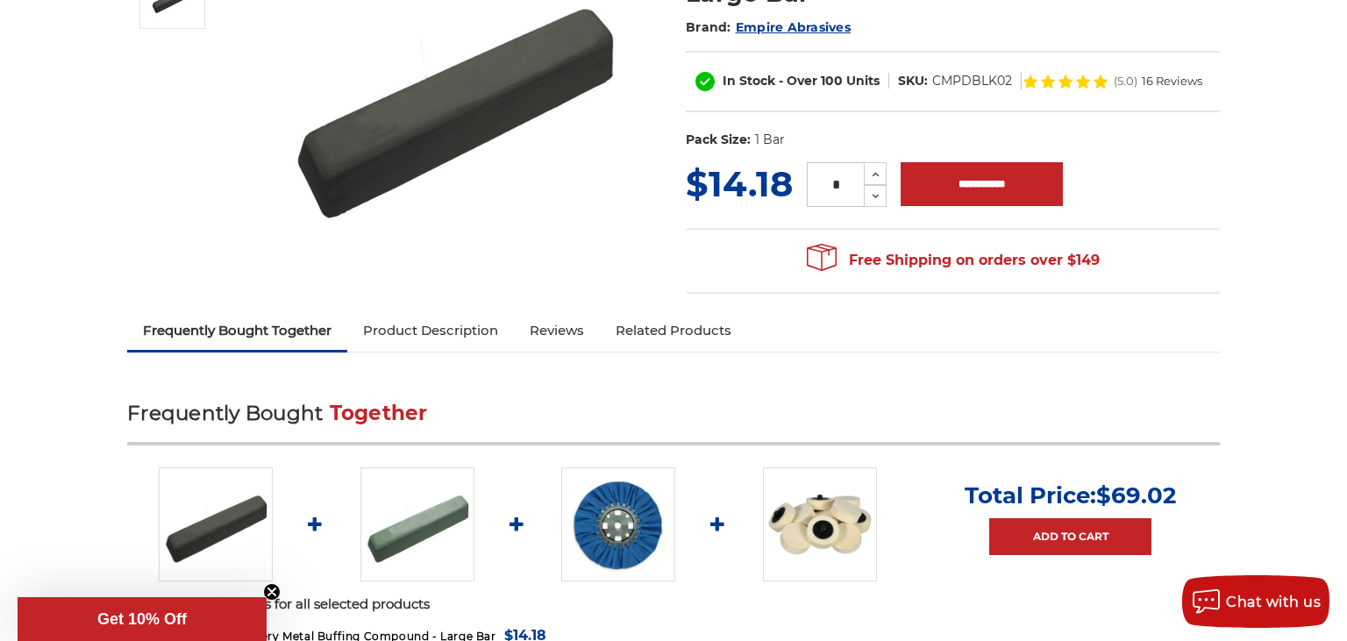
scroll to position [277, 0]
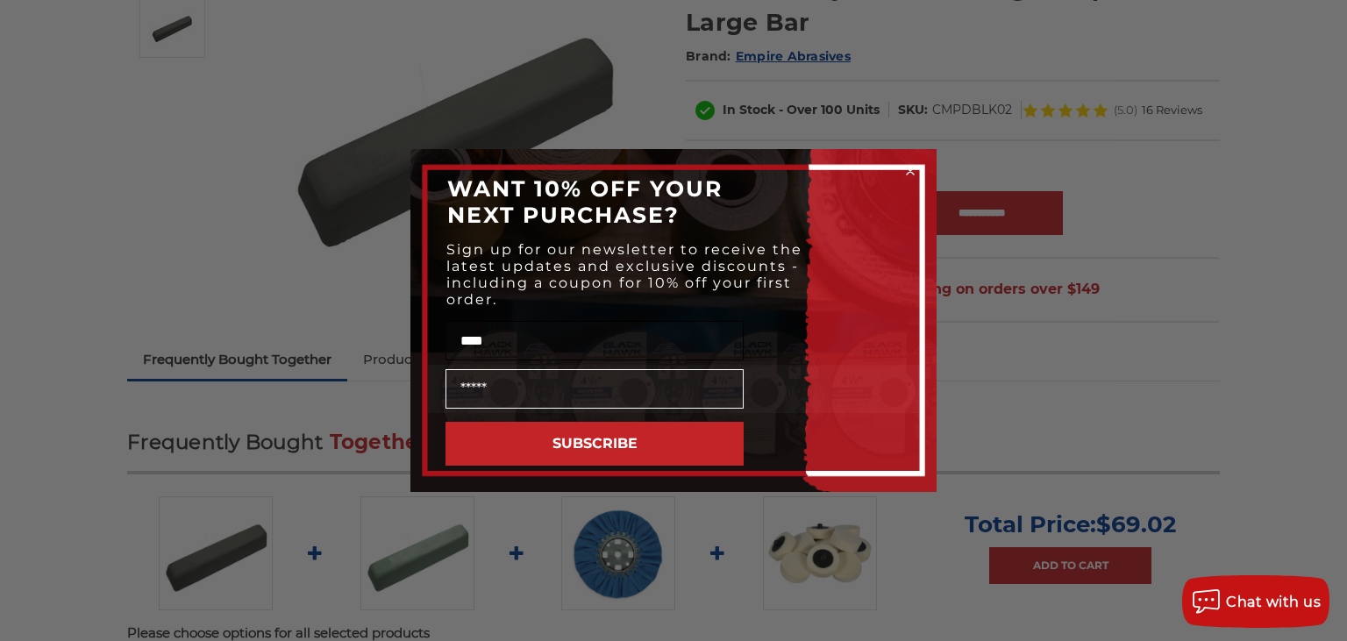
type input "****"
type input "**********"
click at [446, 422] on button "SUBSCRIBE" at bounding box center [595, 444] width 298 height 44
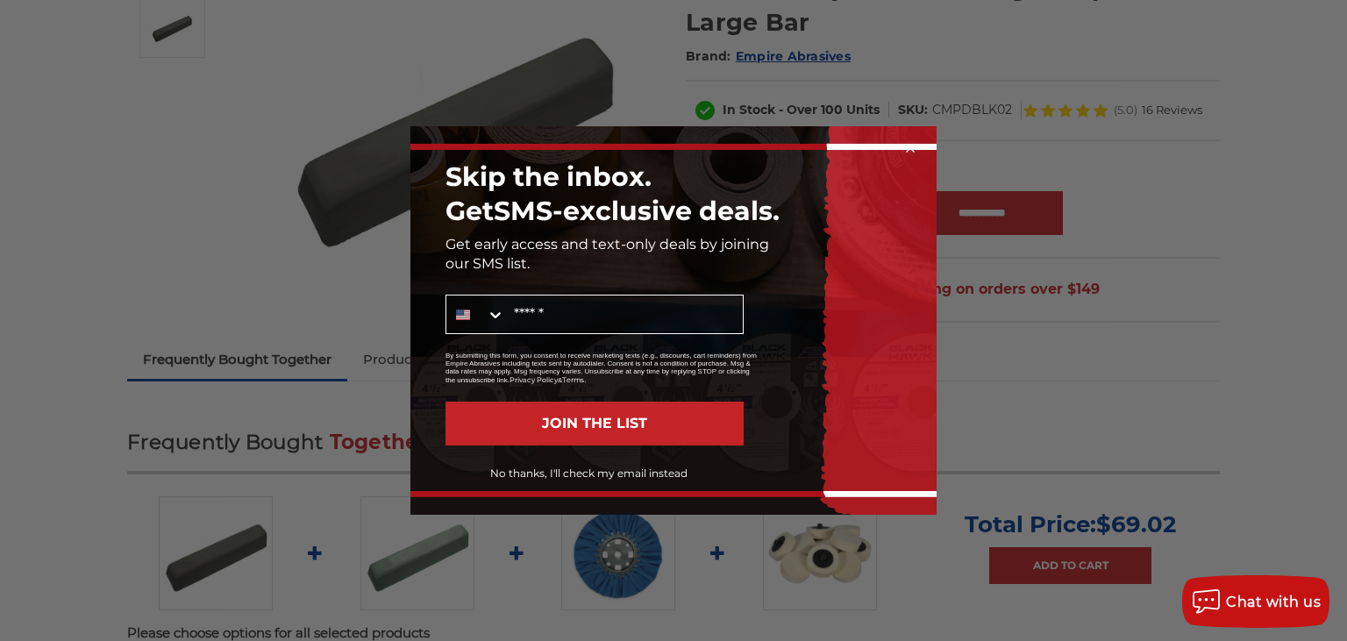
click button "No thanks, I'll check my email instead" at bounding box center [588, 474] width 310 height 30
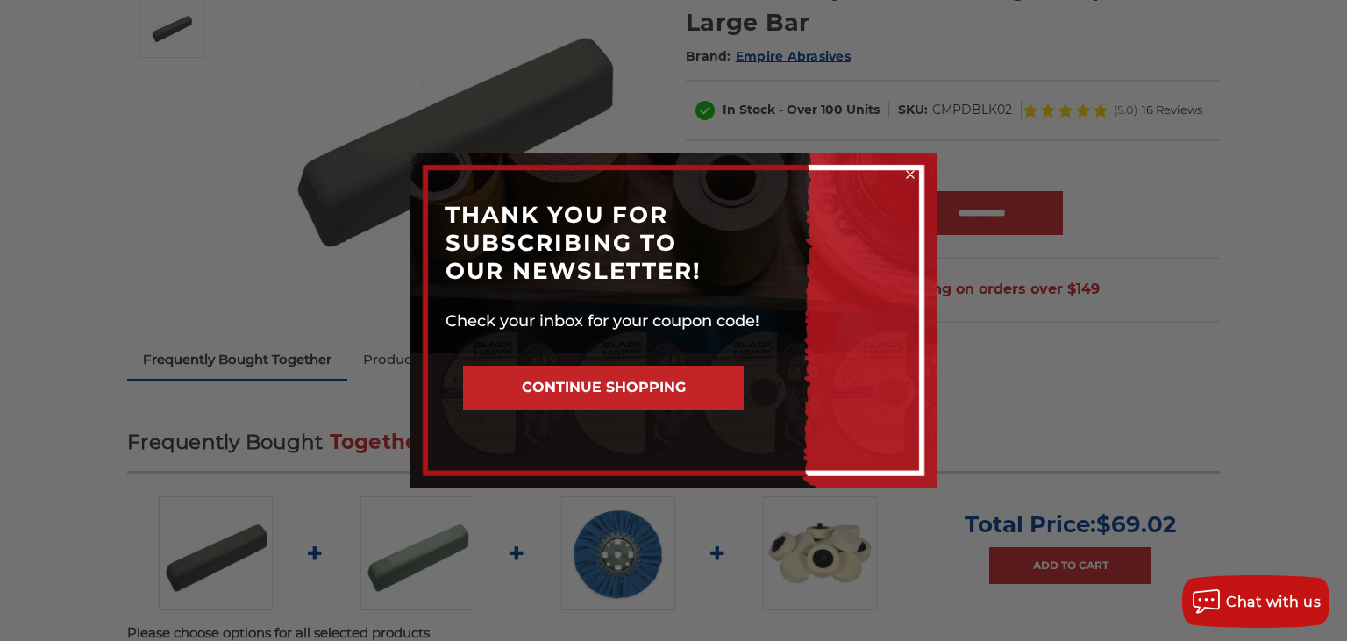
click at [610, 388] on button "CONTINUE SHOPPING" at bounding box center [603, 388] width 281 height 44
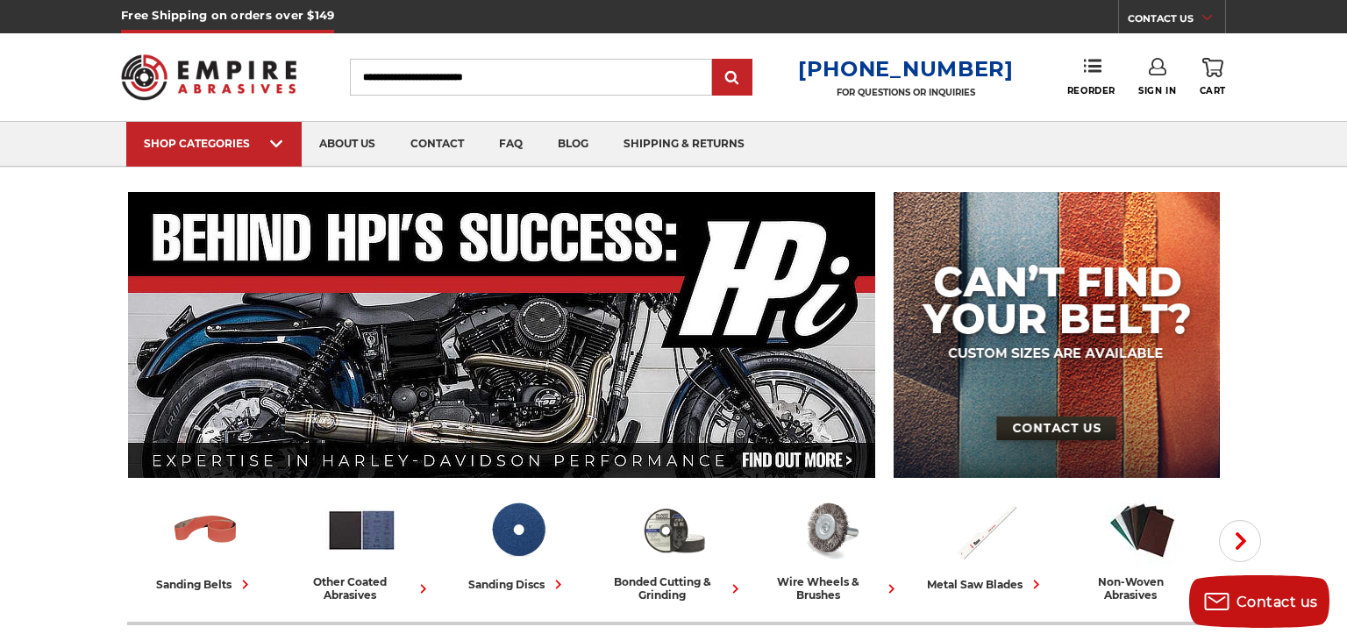
click at [1156, 75] on link "Sign In" at bounding box center [1157, 77] width 38 height 39
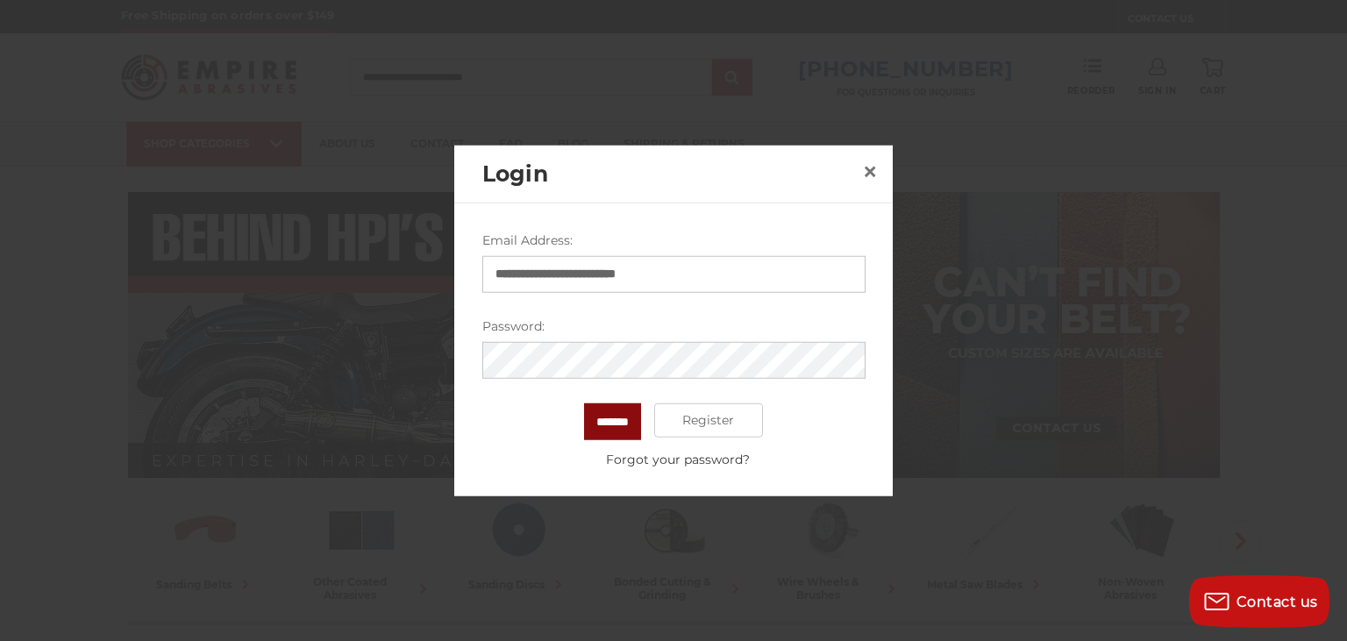
click at [603, 430] on input "*******" at bounding box center [612, 421] width 57 height 37
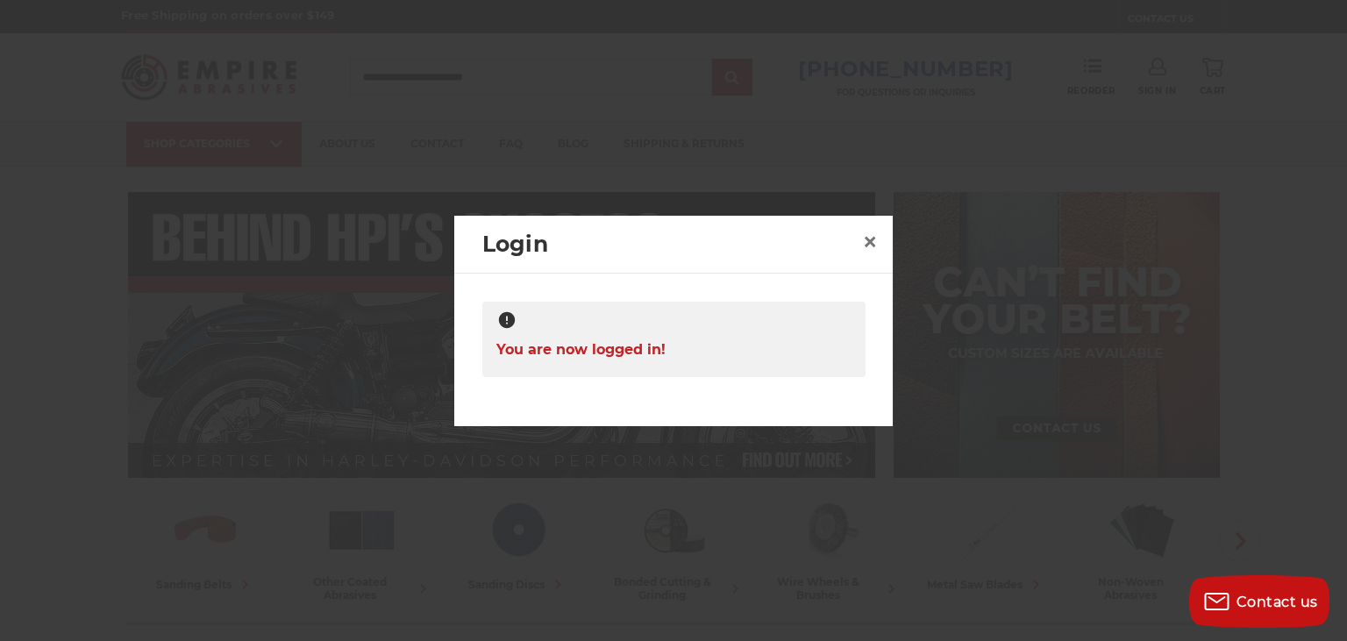
click at [659, 412] on div "**********" at bounding box center [673, 344] width 439 height 140
click at [1092, 166] on div at bounding box center [673, 320] width 1347 height 641
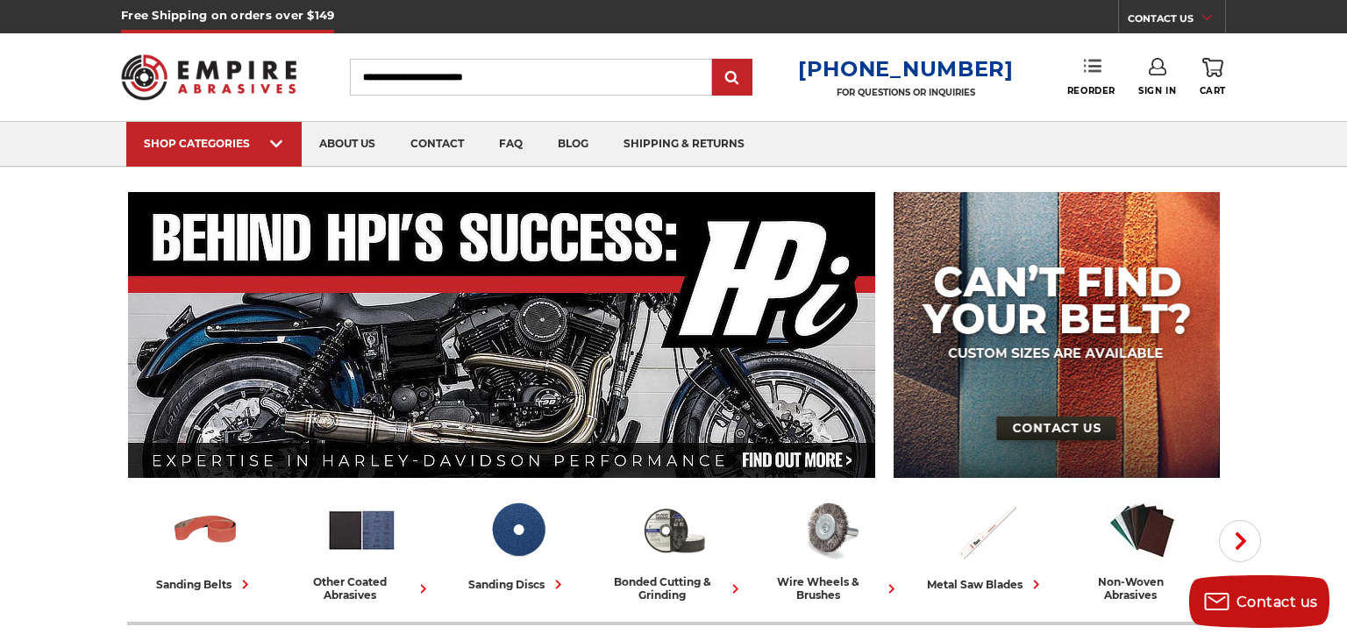
click at [1094, 70] on icon at bounding box center [1093, 66] width 18 height 18
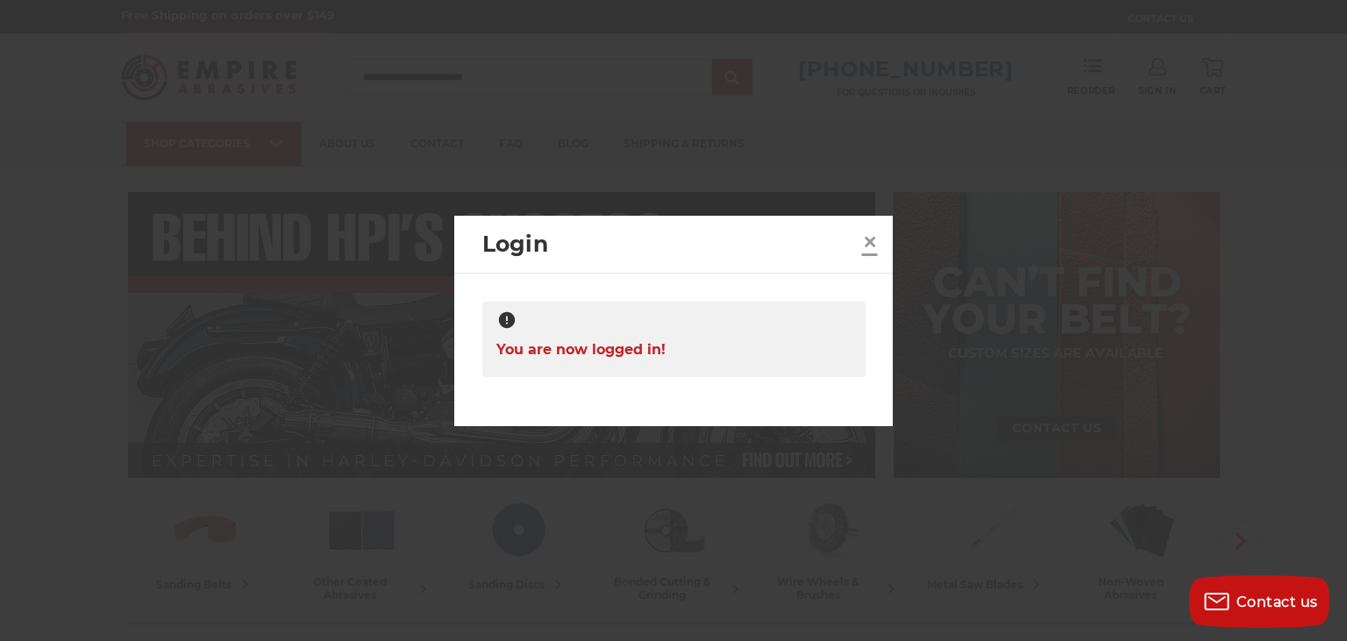
click at [864, 246] on span "×" at bounding box center [870, 242] width 16 height 34
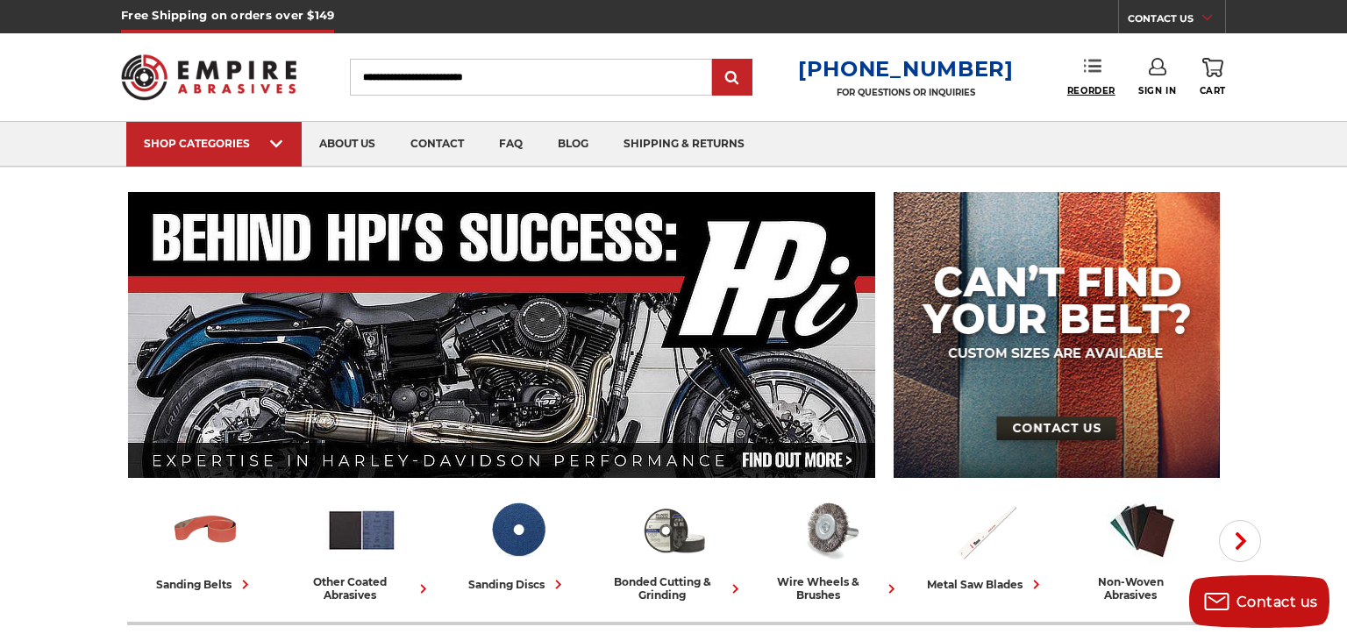
click at [1079, 90] on span "Reorder" at bounding box center [1091, 90] width 48 height 11
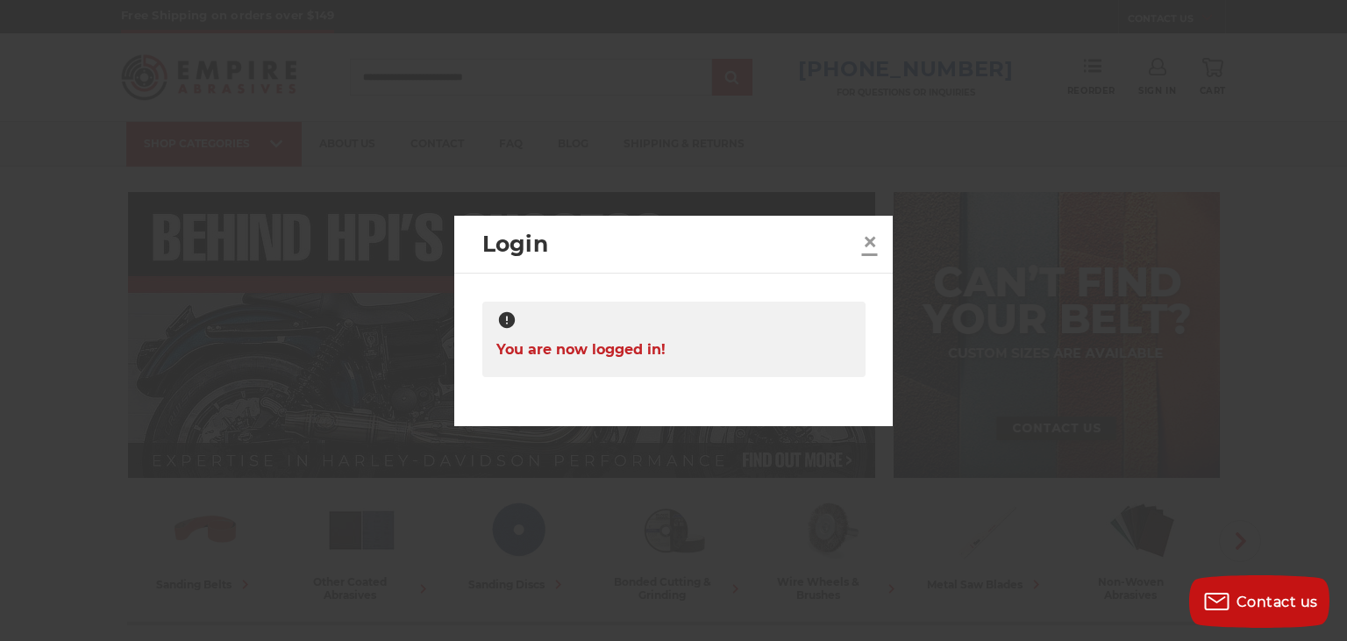
click at [875, 239] on span "×" at bounding box center [870, 242] width 16 height 34
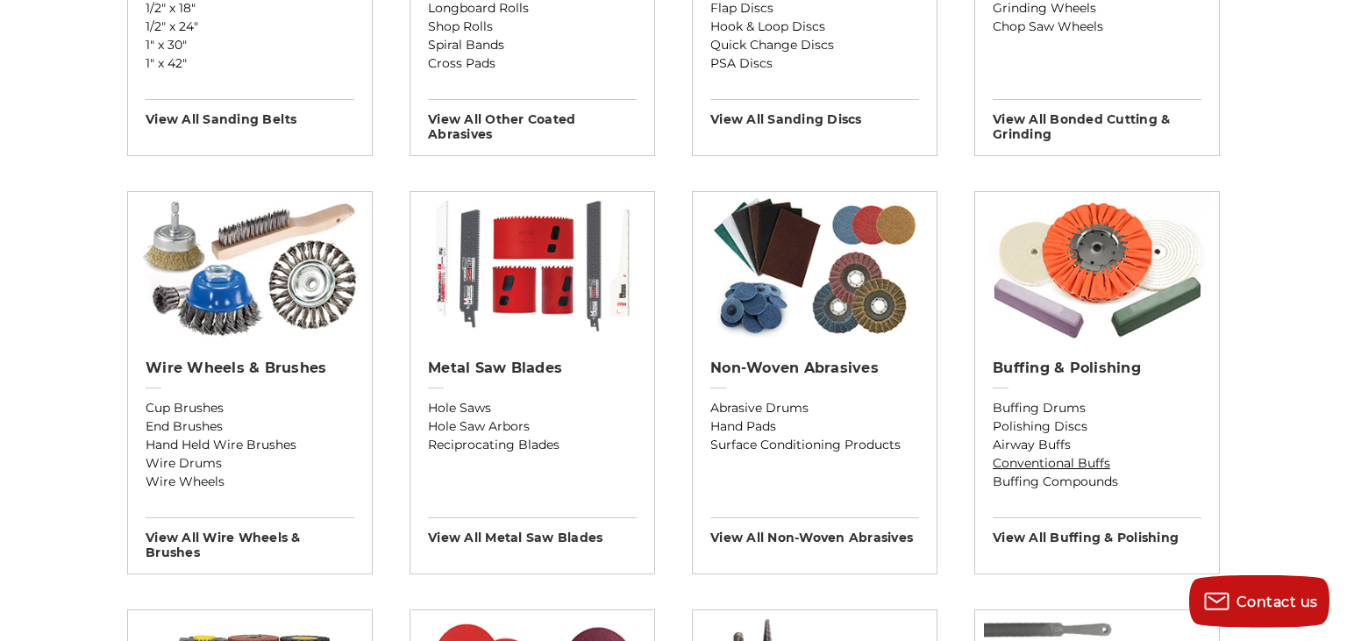
scroll to position [926, 0]
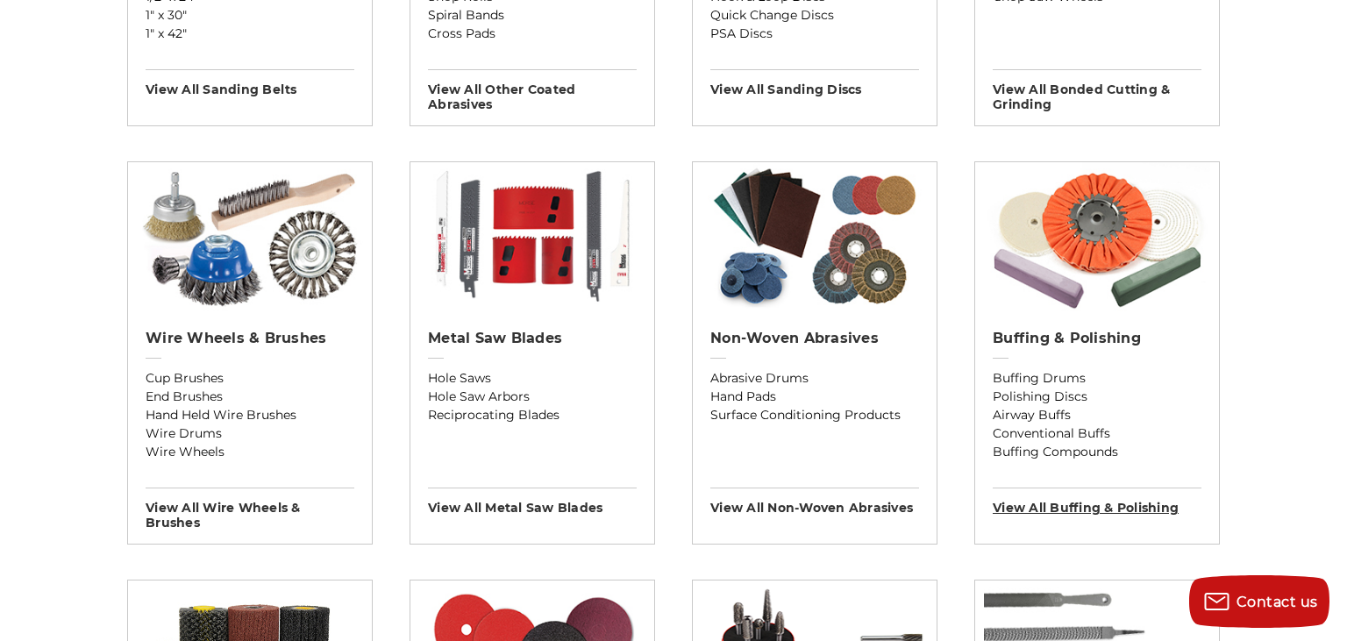
click at [1093, 504] on h3 "View All buffing & polishing" at bounding box center [1097, 502] width 209 height 28
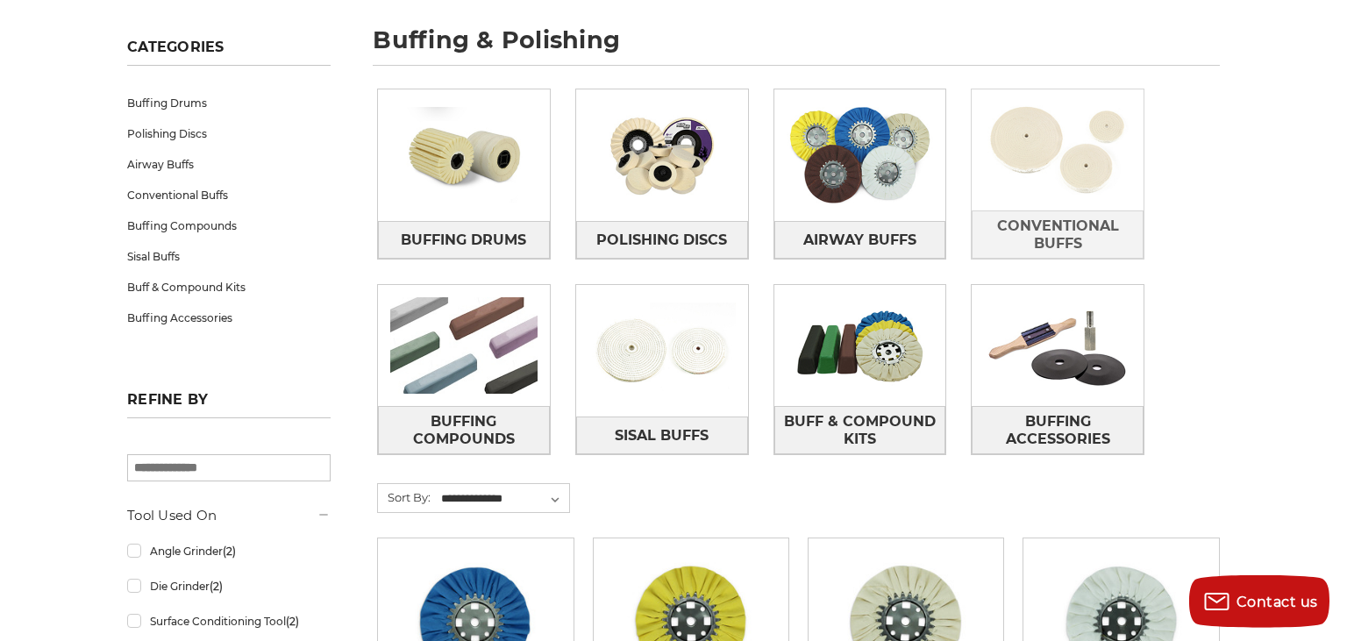
scroll to position [277, 0]
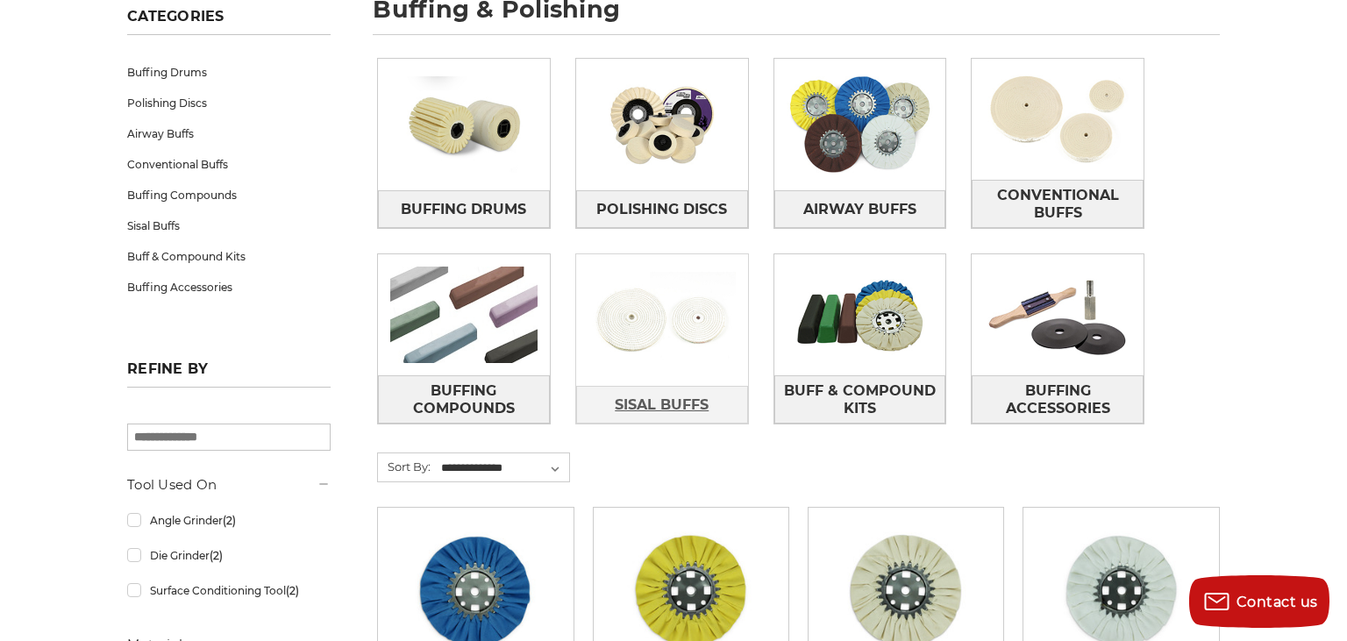
click at [692, 394] on span "Sisal Buffs" at bounding box center [662, 405] width 94 height 30
click at [680, 406] on span "Sisal Buffs" at bounding box center [662, 405] width 94 height 30
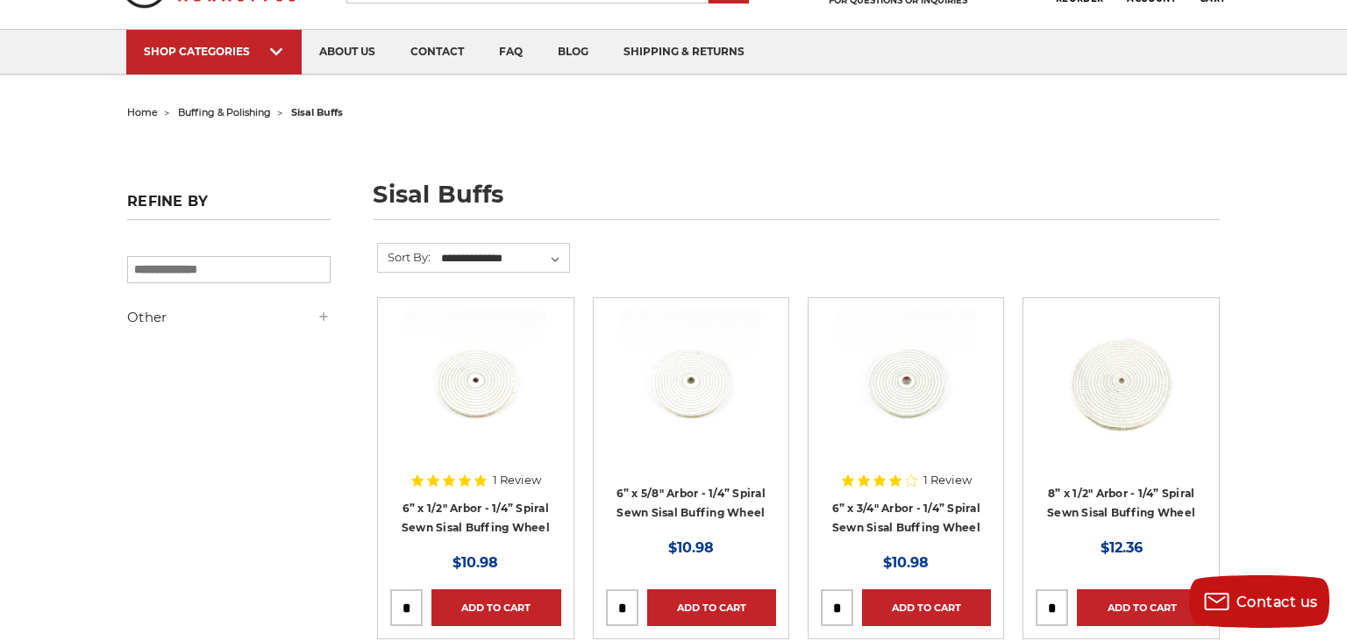
scroll to position [185, 0]
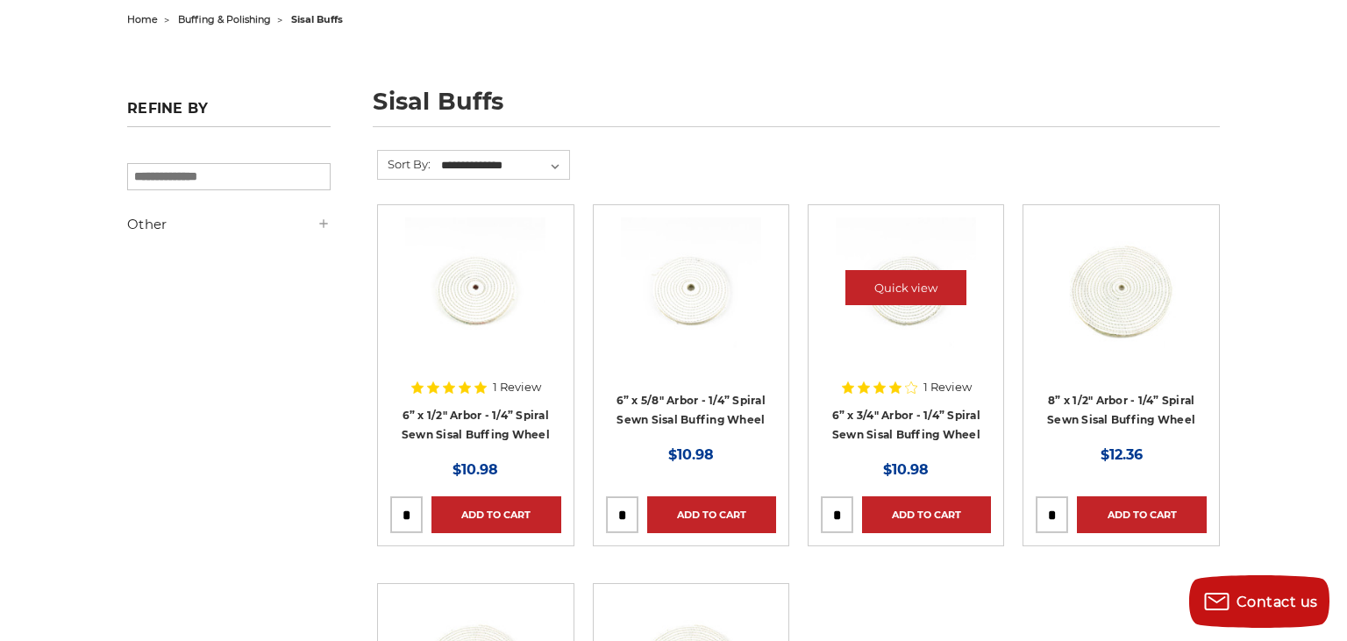
click at [916, 305] on img at bounding box center [906, 288] width 140 height 140
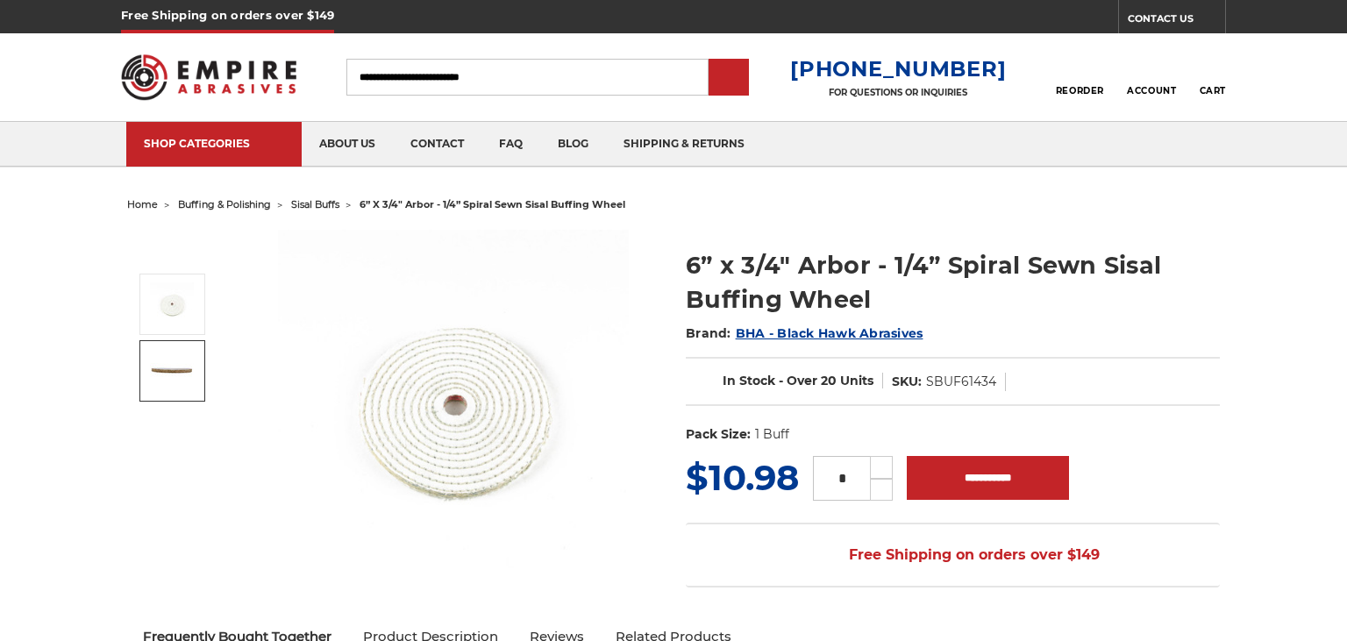
click at [165, 377] on img at bounding box center [172, 371] width 44 height 44
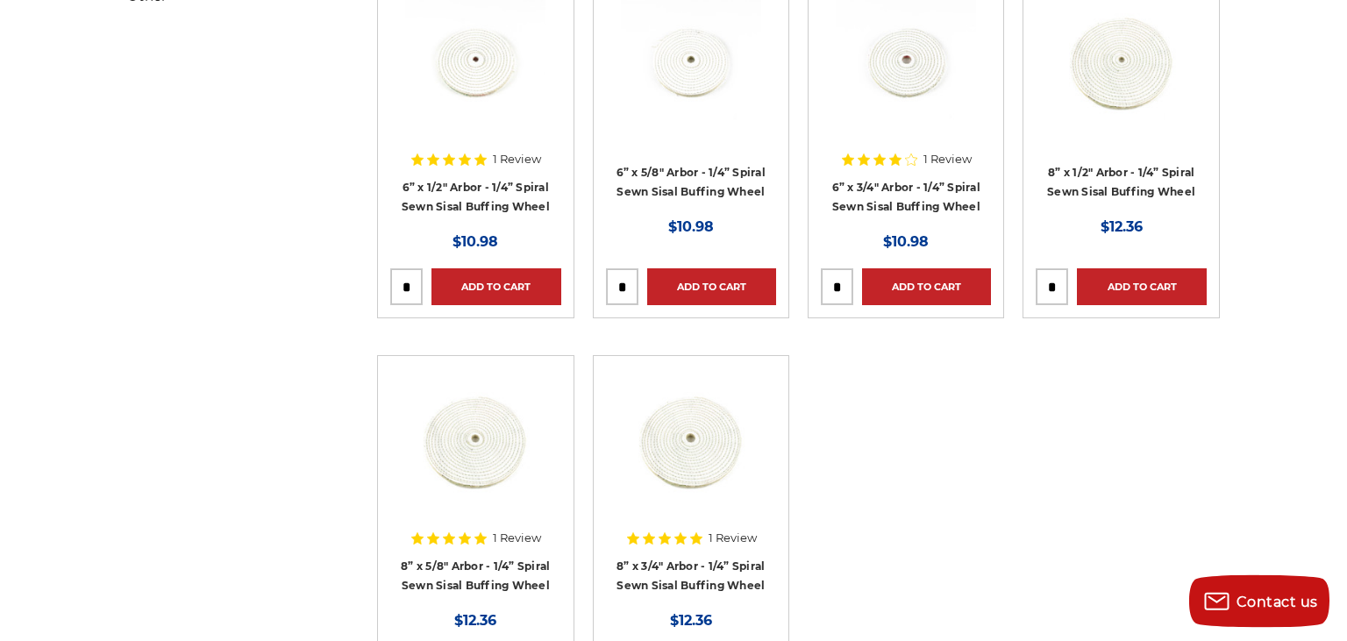
scroll to position [463, 0]
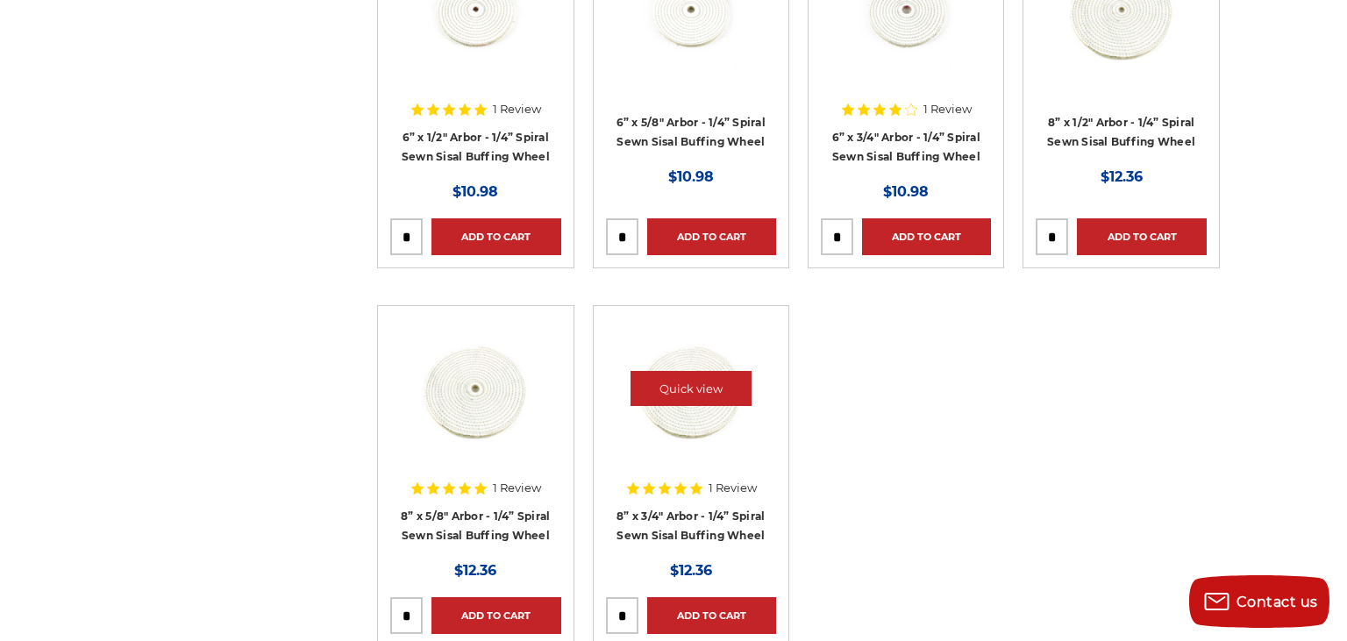
click at [700, 427] on img at bounding box center [691, 388] width 140 height 140
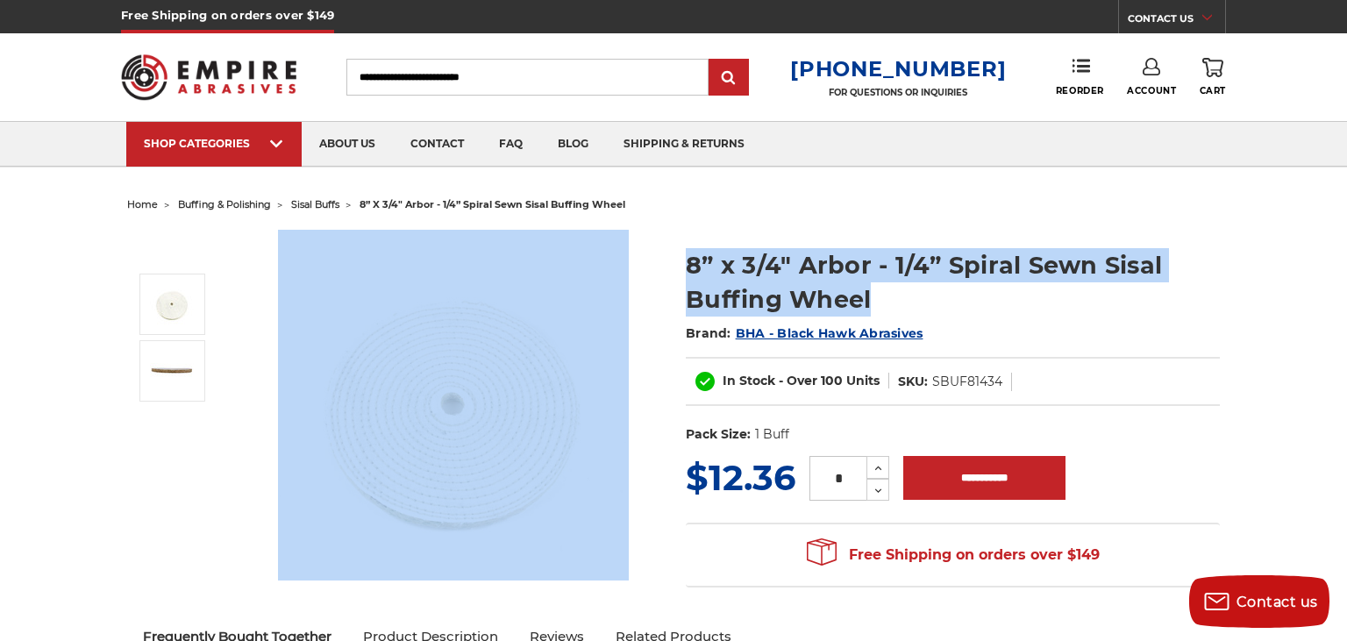
click at [672, 270] on div "8” x 3/4" Arbor - 1/4” Spiral Sewn Sisal Buffing Wheel Brand: BHA - Black Hawk …" at bounding box center [673, 418] width 1117 height 400
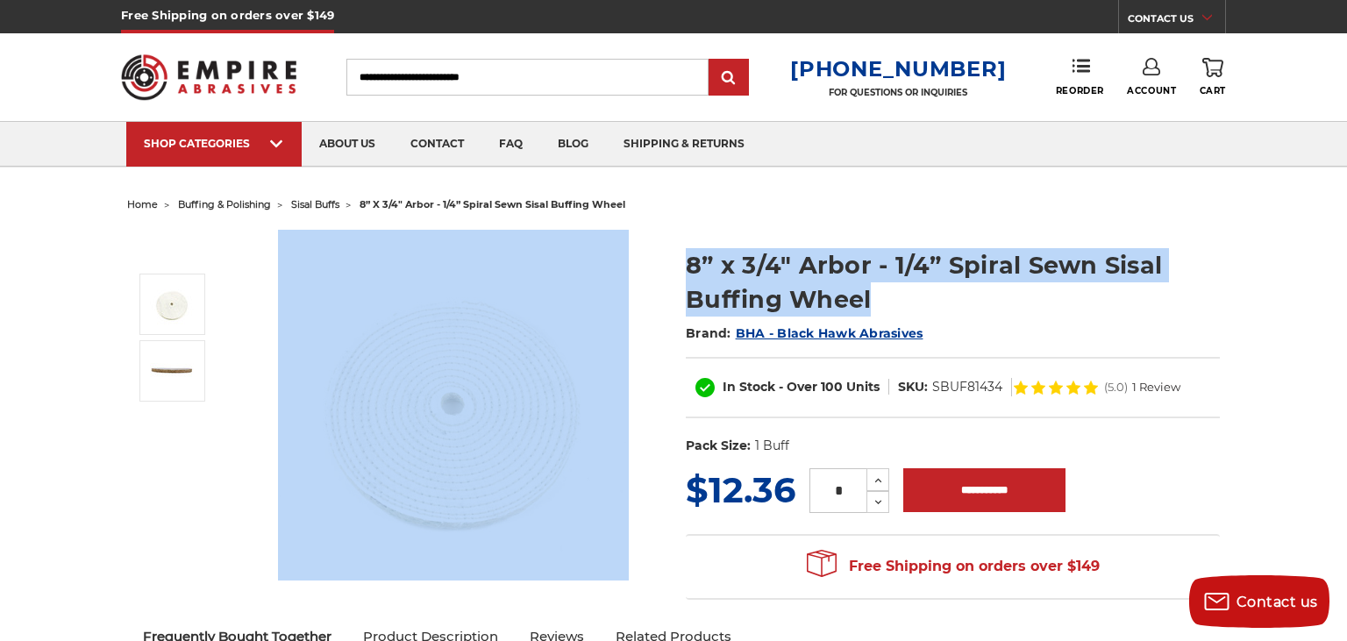
click at [232, 203] on span "buffing & polishing" at bounding box center [224, 204] width 93 height 12
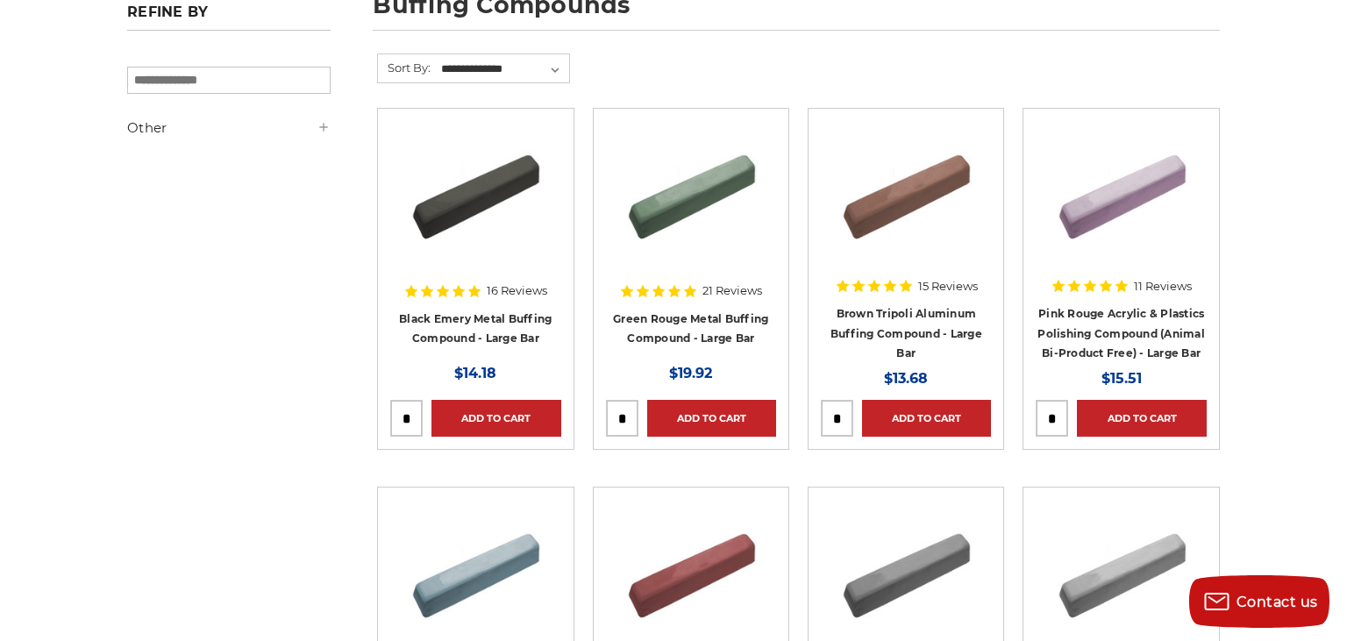
scroll to position [277, 0]
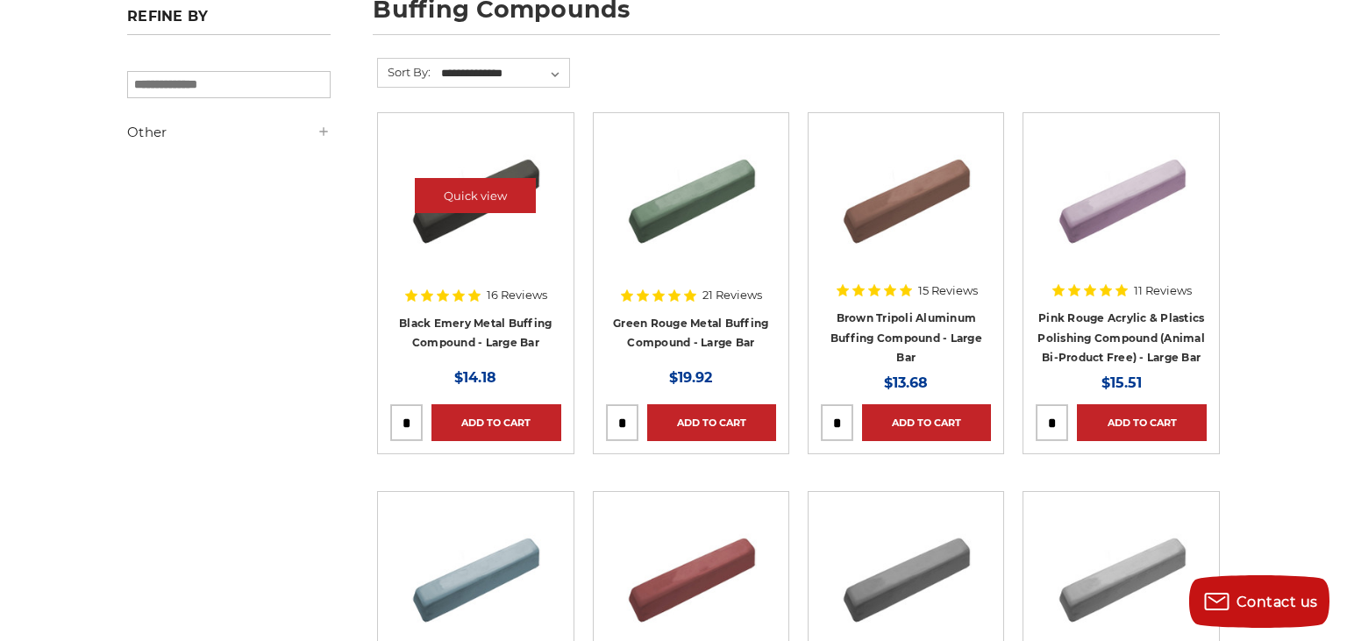
click at [467, 230] on img at bounding box center [475, 195] width 140 height 140
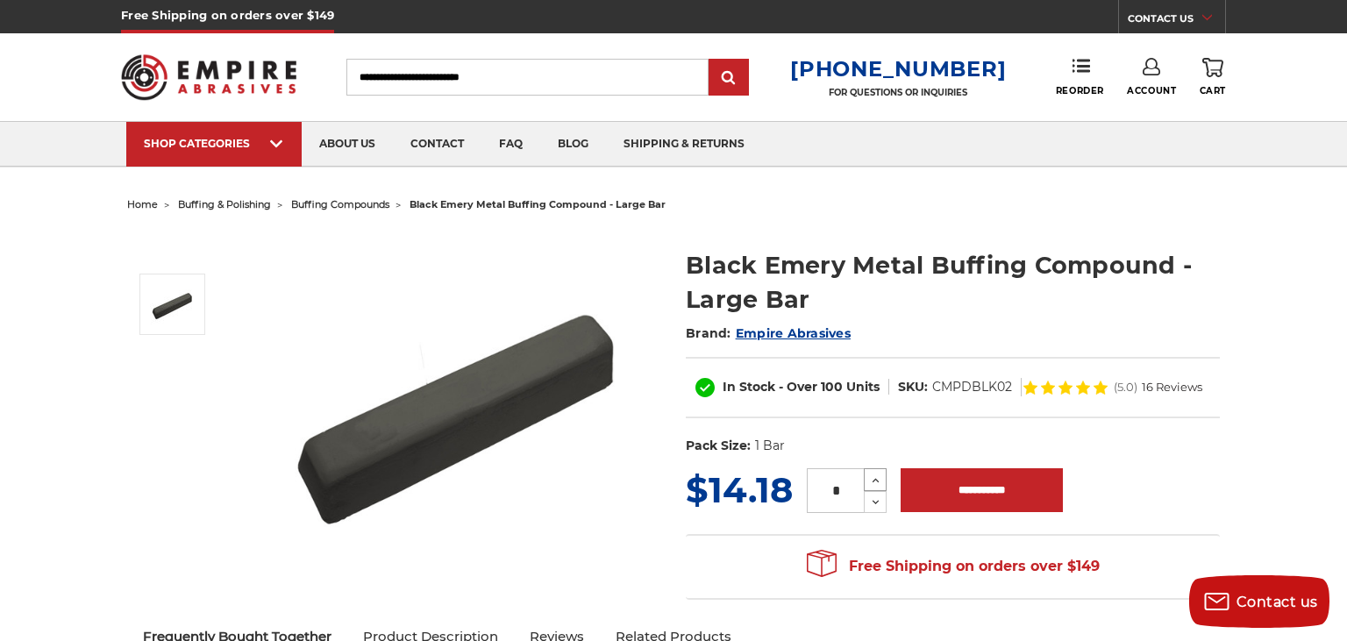
click at [874, 480] on use at bounding box center [876, 480] width 7 height 4
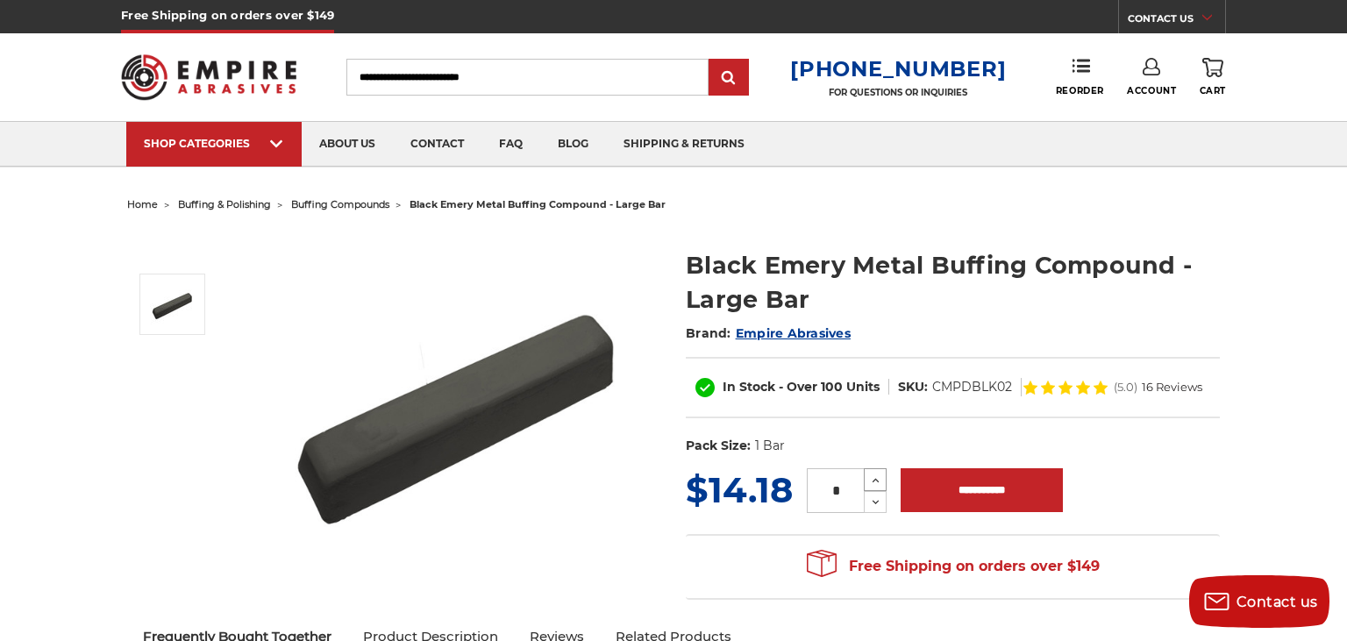
type input "*"
click at [1007, 497] on input "**********" at bounding box center [982, 490] width 162 height 44
type input "**********"
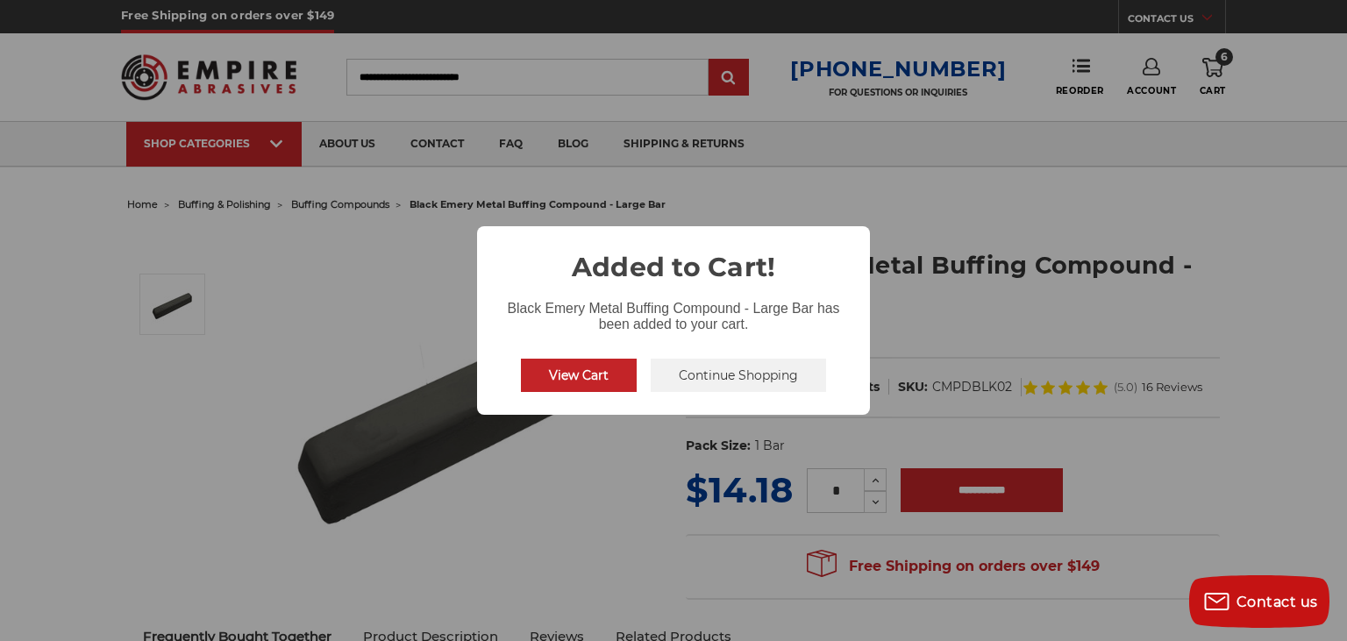
click at [726, 388] on button "Continue Shopping" at bounding box center [738, 375] width 175 height 33
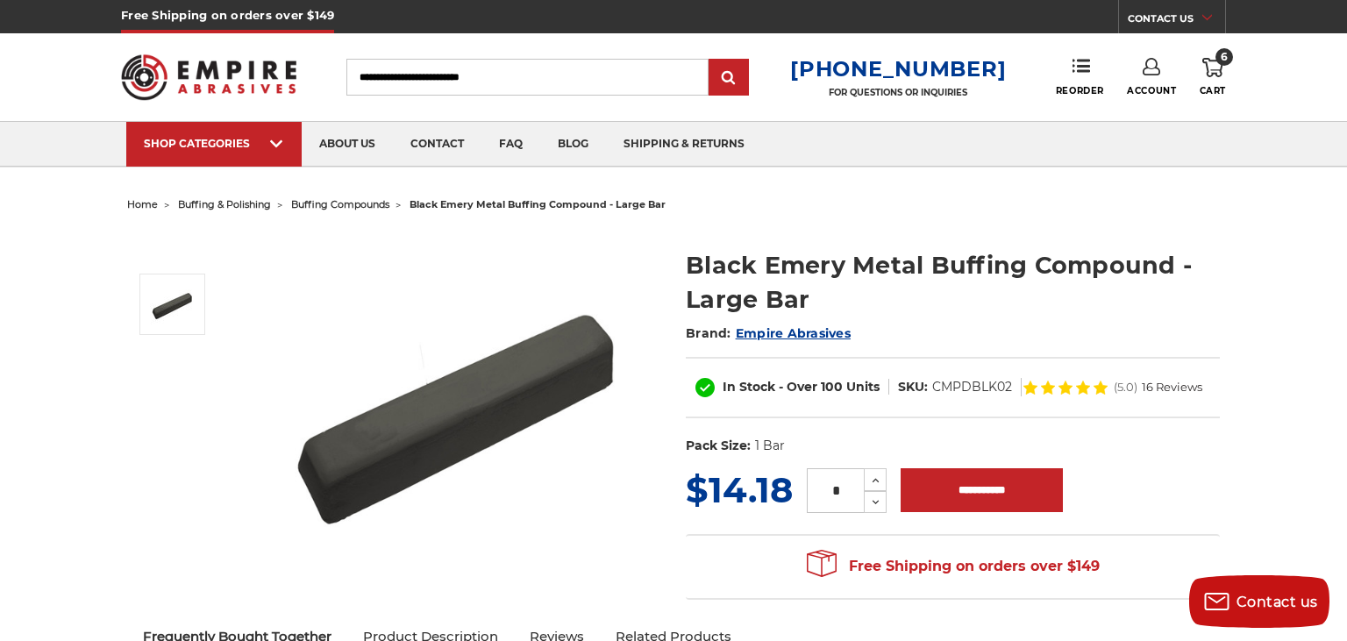
click at [1205, 56] on div "Toggle menu Menu Search 1-800-816-3824 FOR QUESTIONS OR INQUIRIES Phone Reorder…" at bounding box center [673, 77] width 1105 height 88
click at [1209, 60] on use at bounding box center [1212, 67] width 21 height 19
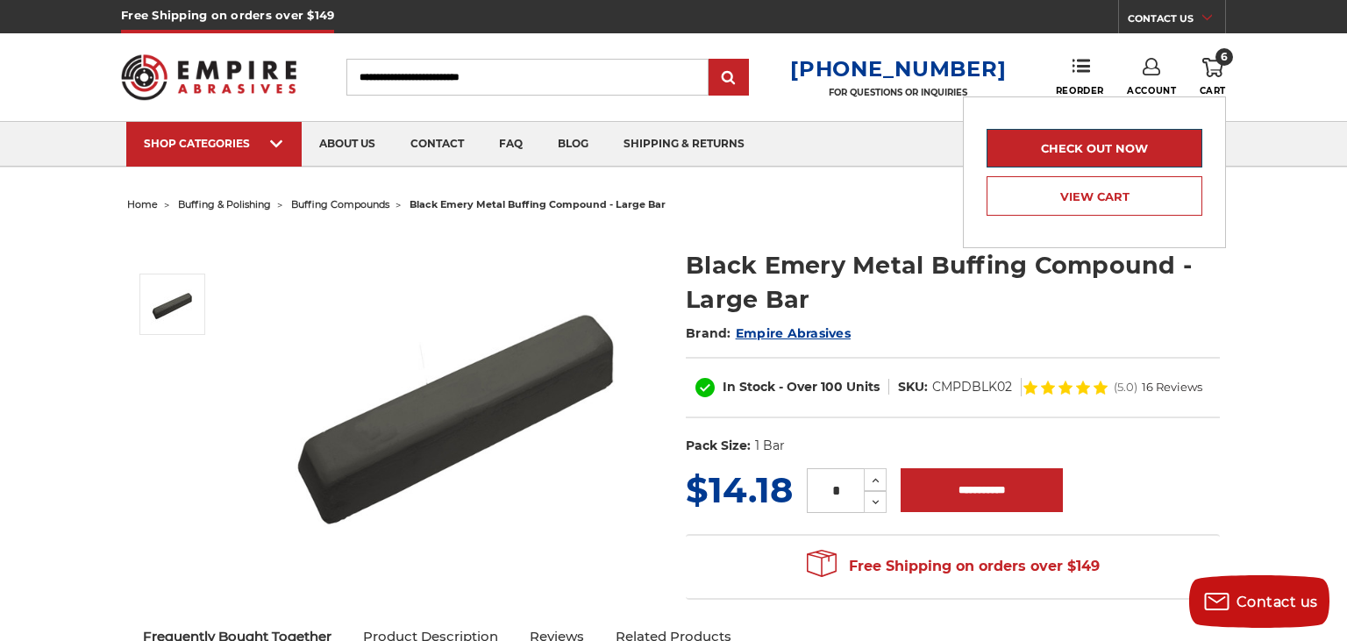
click at [1164, 153] on link "Check out now" at bounding box center [1095, 148] width 216 height 39
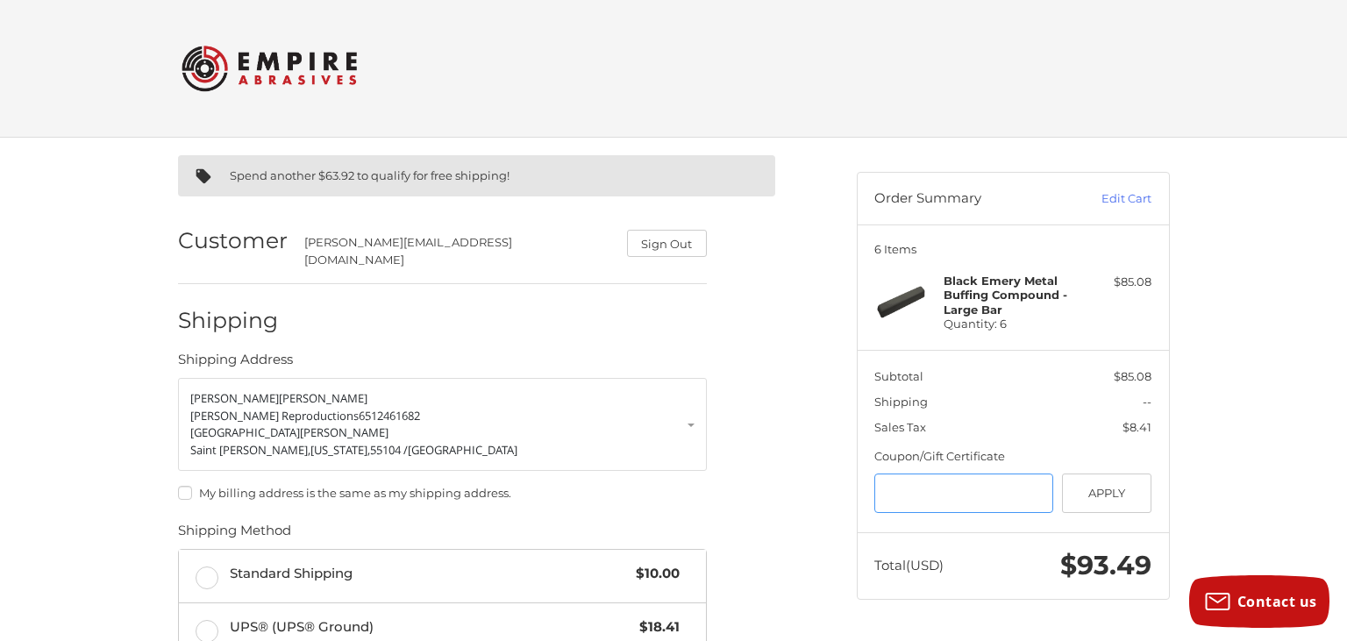
click at [973, 493] on input "Gift Certificate or Coupon Code" at bounding box center [963, 493] width 179 height 39
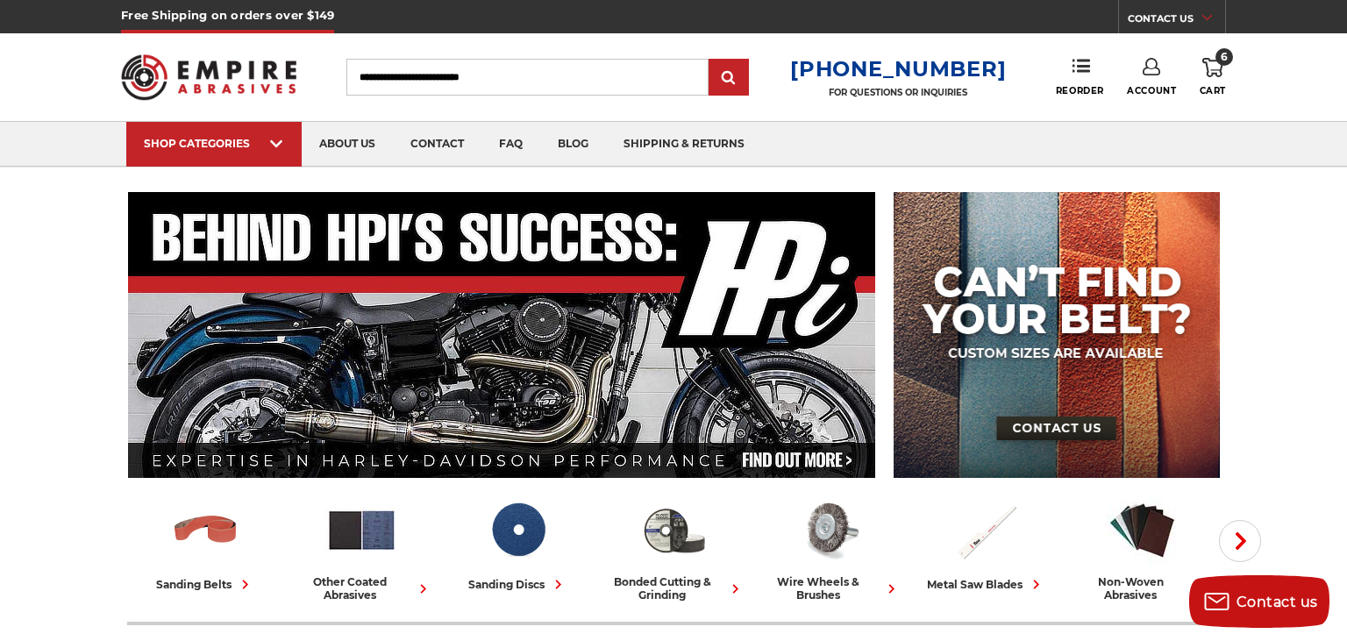
click at [1218, 61] on span "6" at bounding box center [1225, 57] width 18 height 18
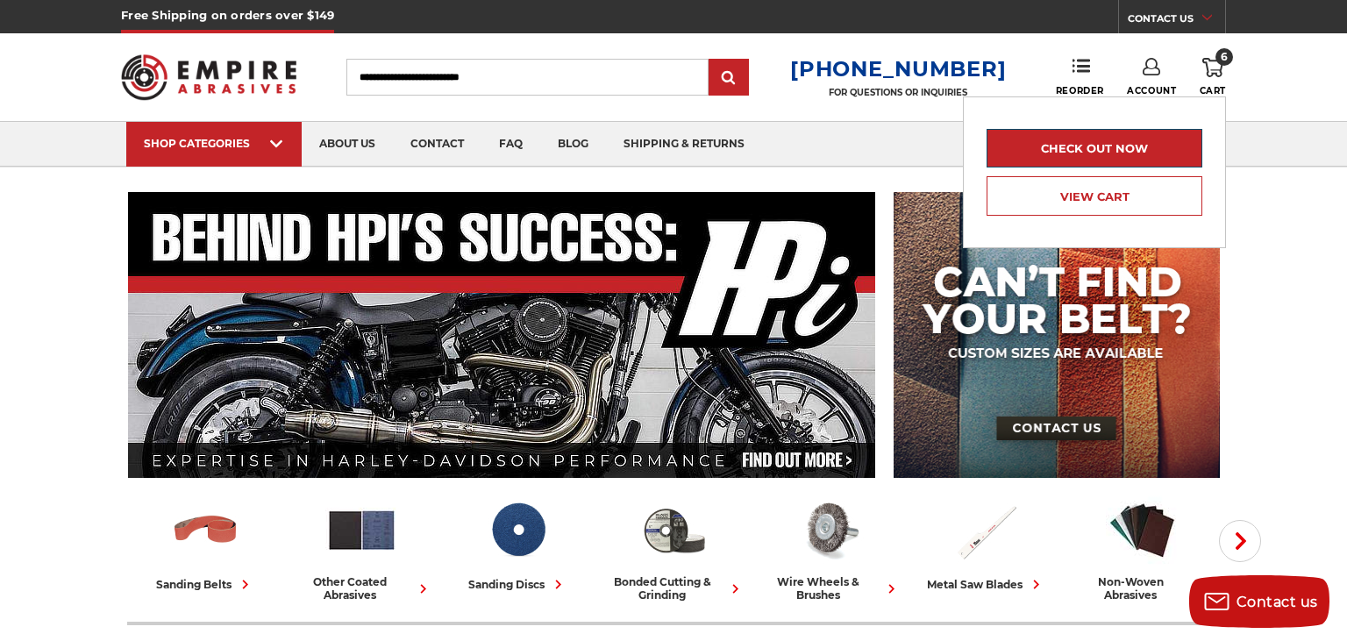
click at [1173, 150] on link "Check out now" at bounding box center [1095, 148] width 216 height 39
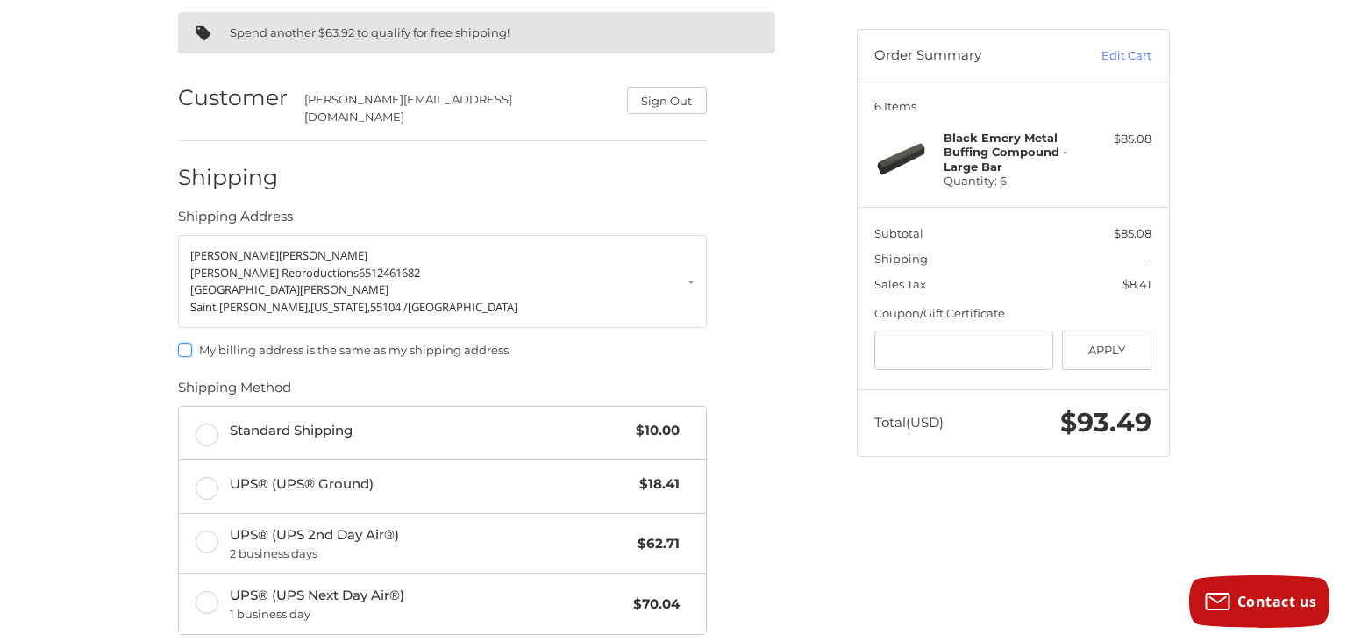
scroll to position [144, 0]
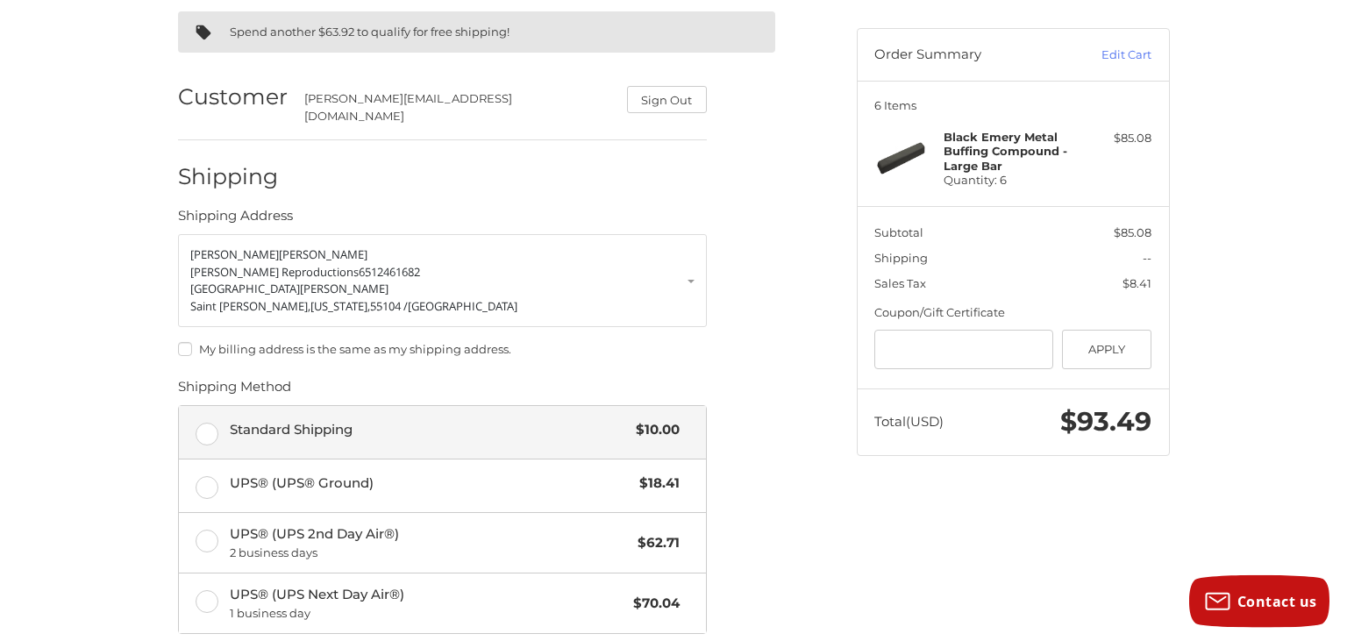
click at [215, 428] on label "Standard Shipping $10.00" at bounding box center [442, 432] width 527 height 53
click at [942, 357] on input "Gift Certificate or Coupon Code" at bounding box center [963, 349] width 179 height 39
type input "*********"
click at [1123, 350] on button "Apply" at bounding box center [1107, 349] width 90 height 39
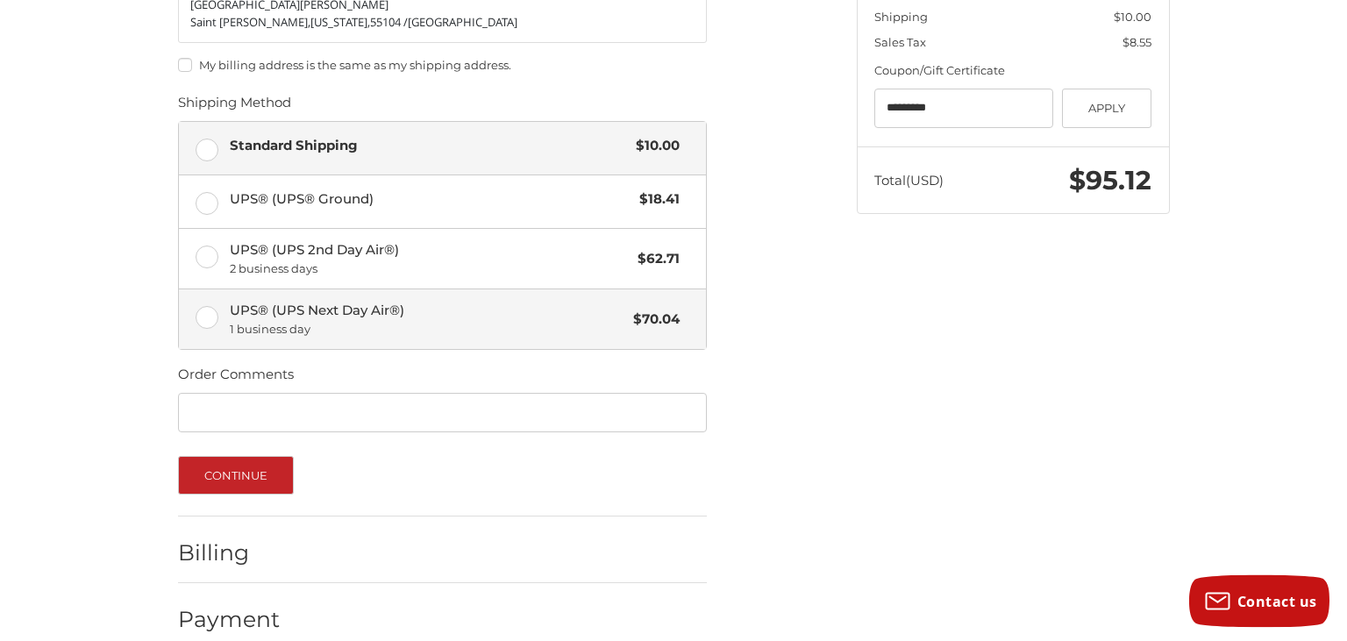
scroll to position [440, 0]
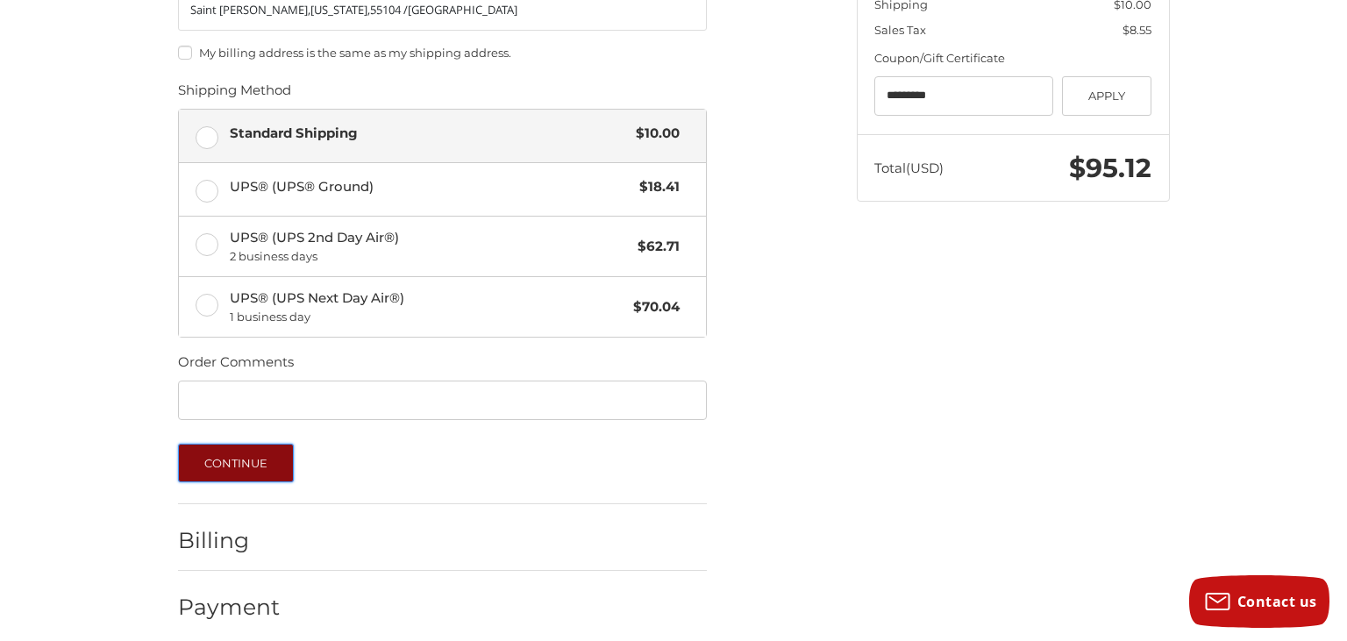
click at [266, 454] on button "Continue" at bounding box center [236, 463] width 117 height 39
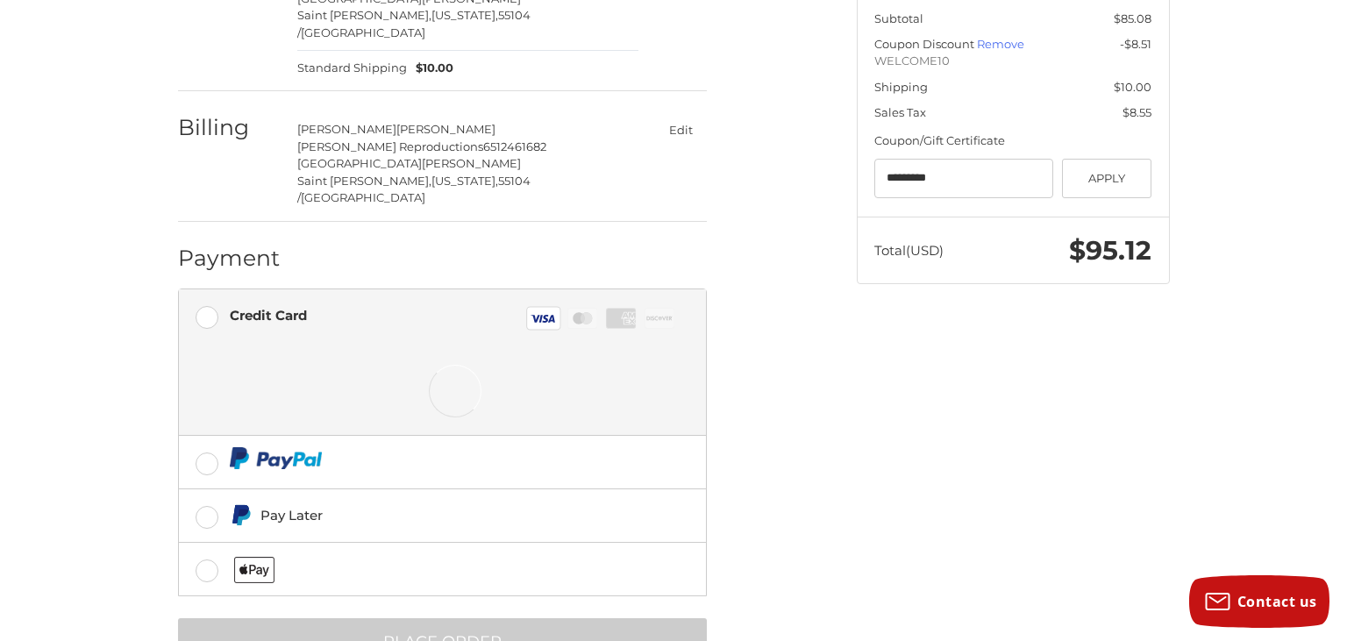
scroll to position [362, 0]
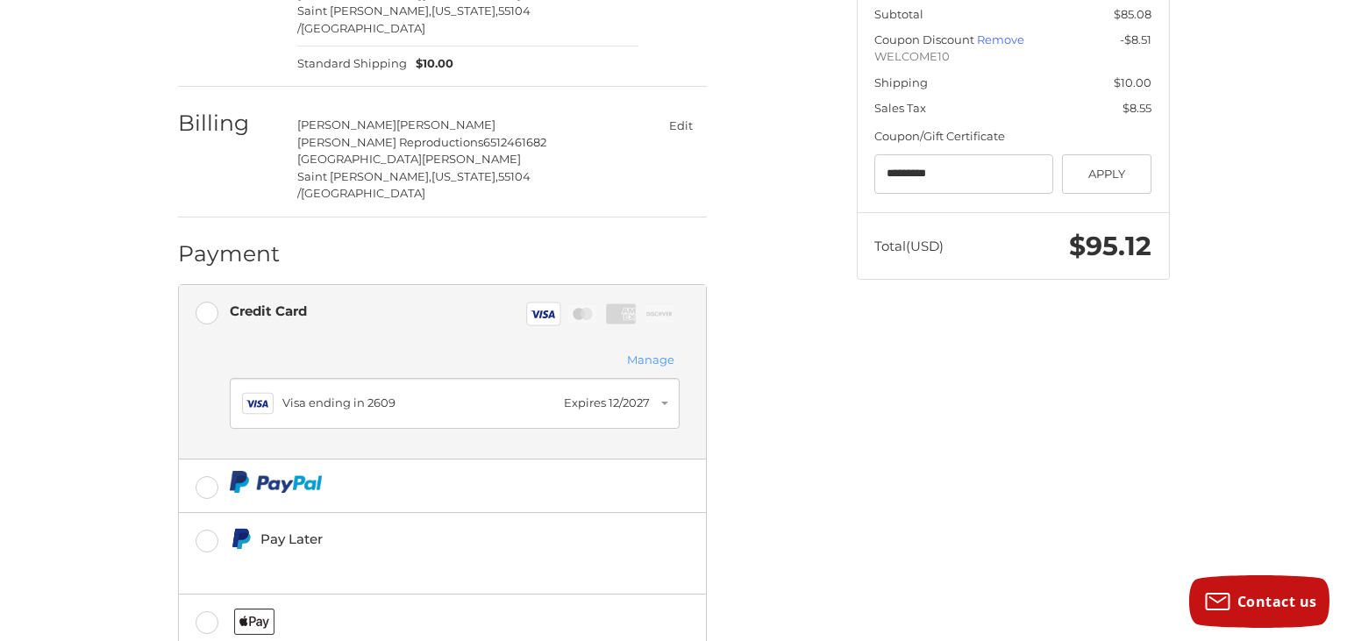
click at [660, 351] on button "Manage" at bounding box center [651, 360] width 58 height 19
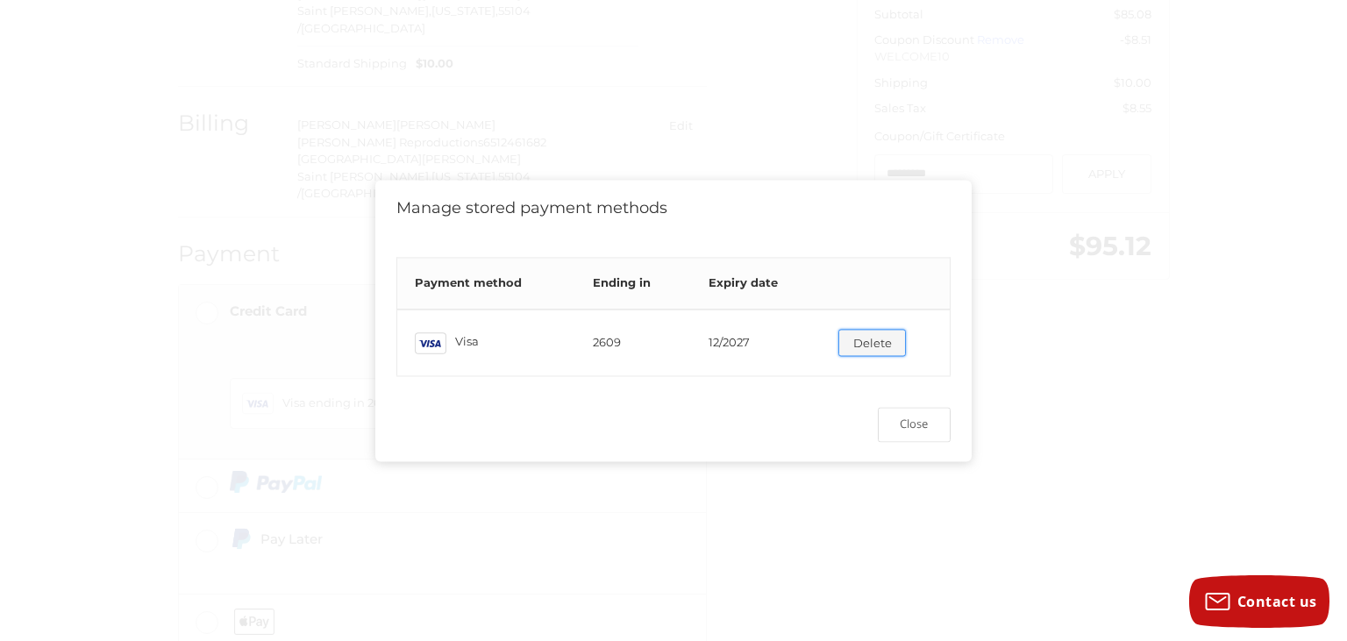
click at [863, 341] on button "Delete" at bounding box center [872, 343] width 68 height 27
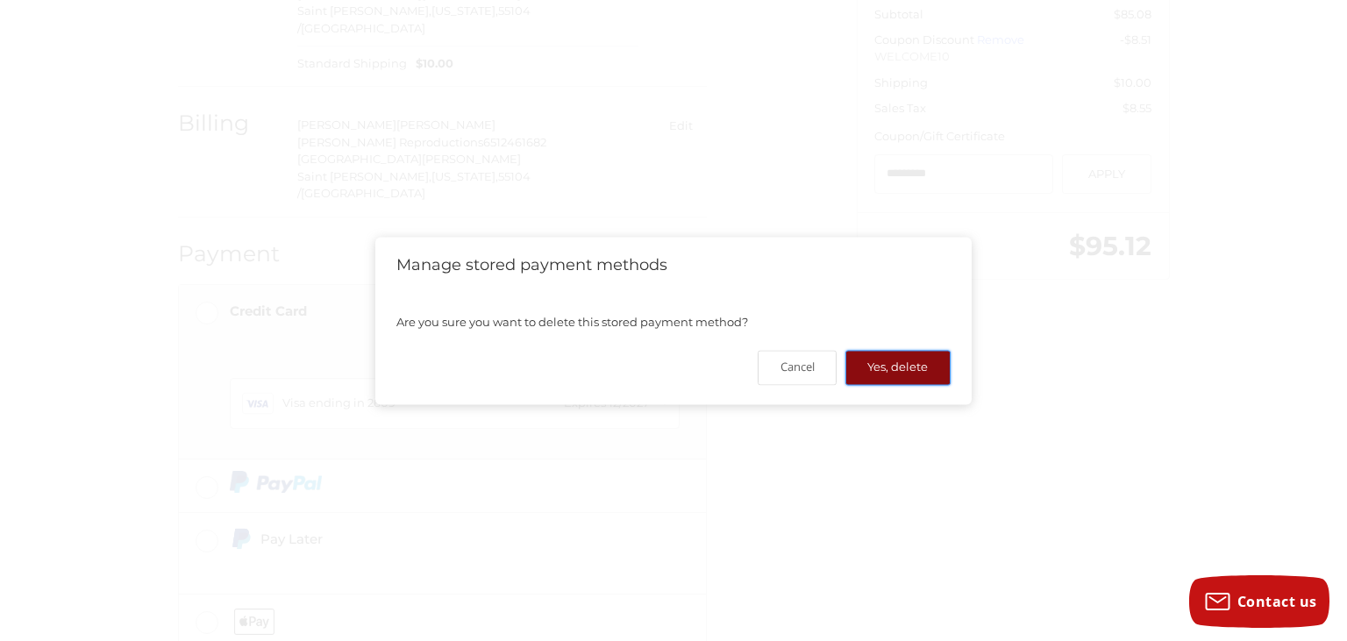
click at [886, 368] on button "Yes, delete" at bounding box center [897, 368] width 105 height 34
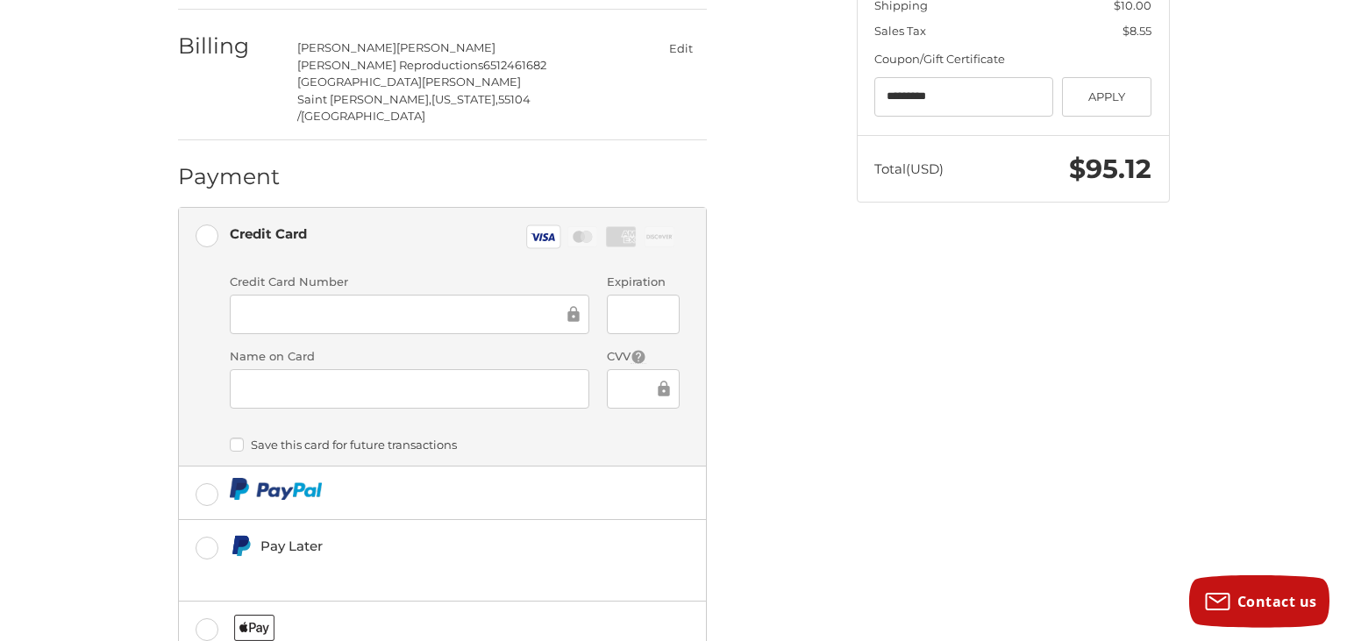
scroll to position [515, 0]
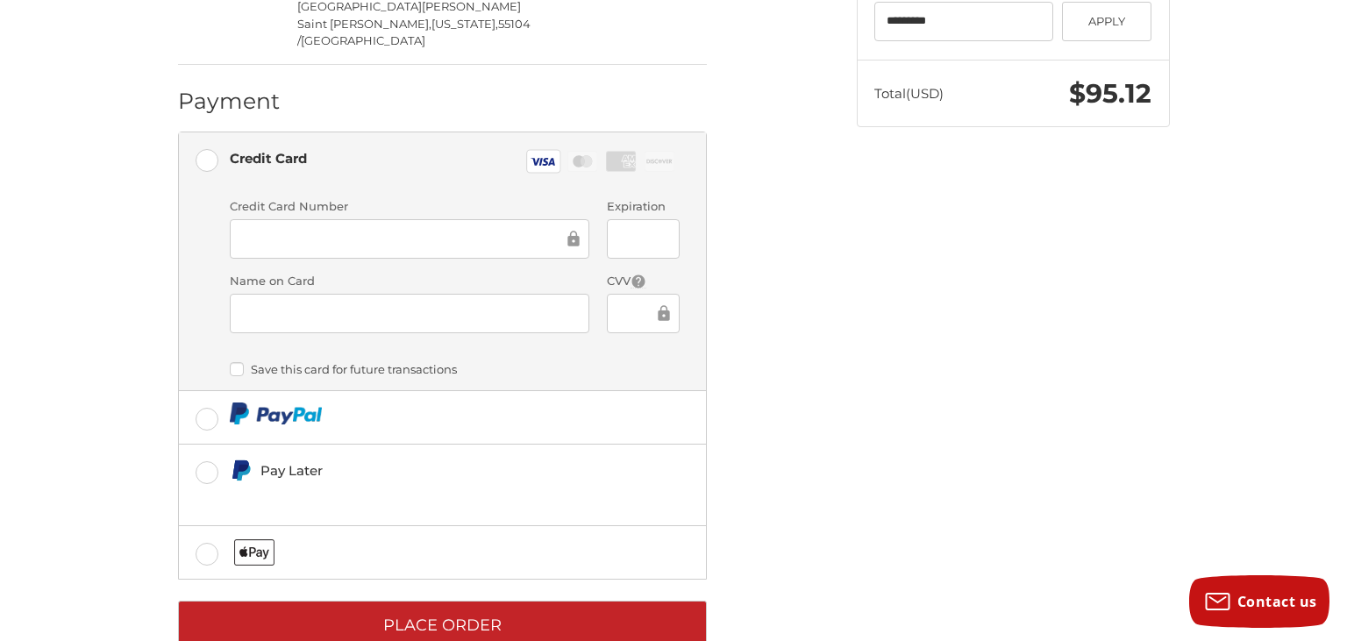
click at [239, 362] on label "Save this card for future transactions" at bounding box center [455, 369] width 450 height 14
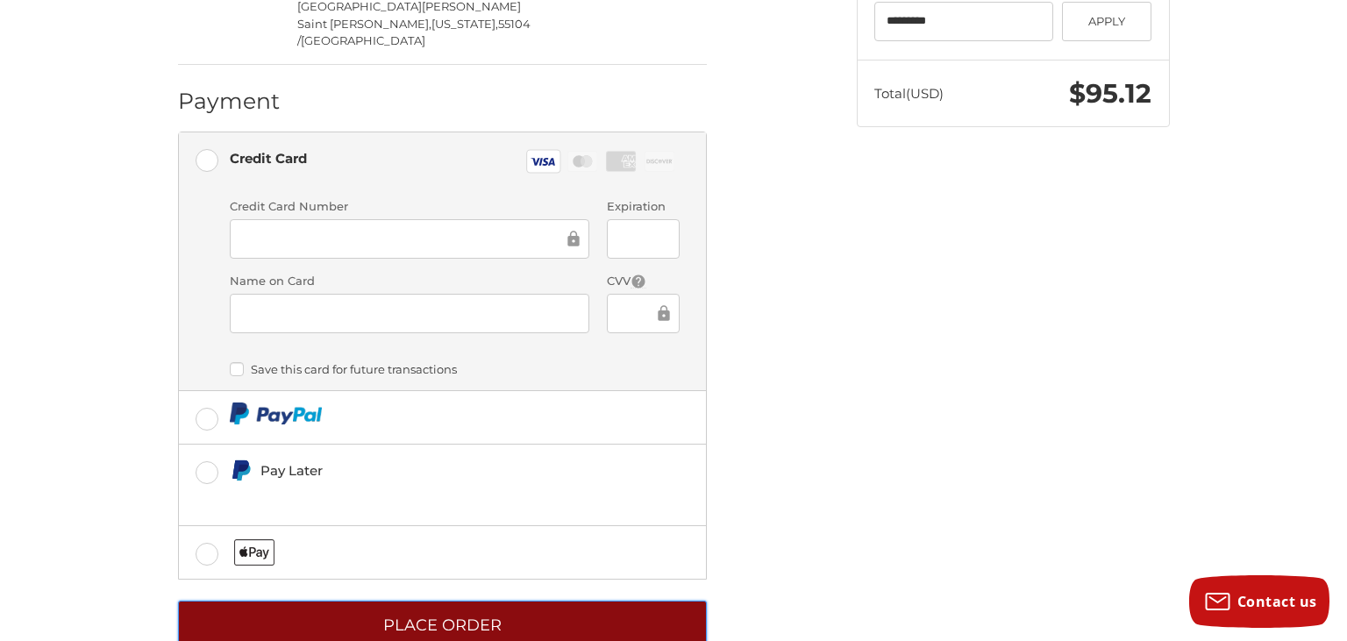
click at [505, 601] on button "Place Order" at bounding box center [442, 625] width 529 height 48
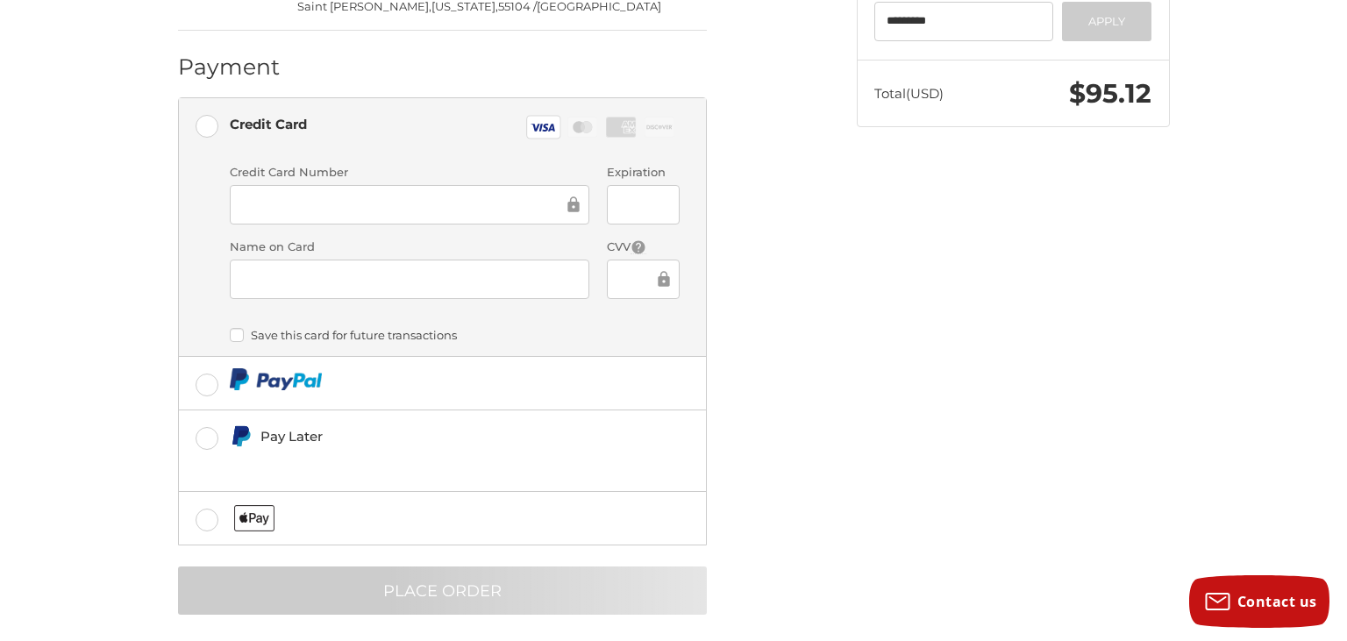
scroll to position [0, 0]
